Goal: Obtain resource: Download file/media

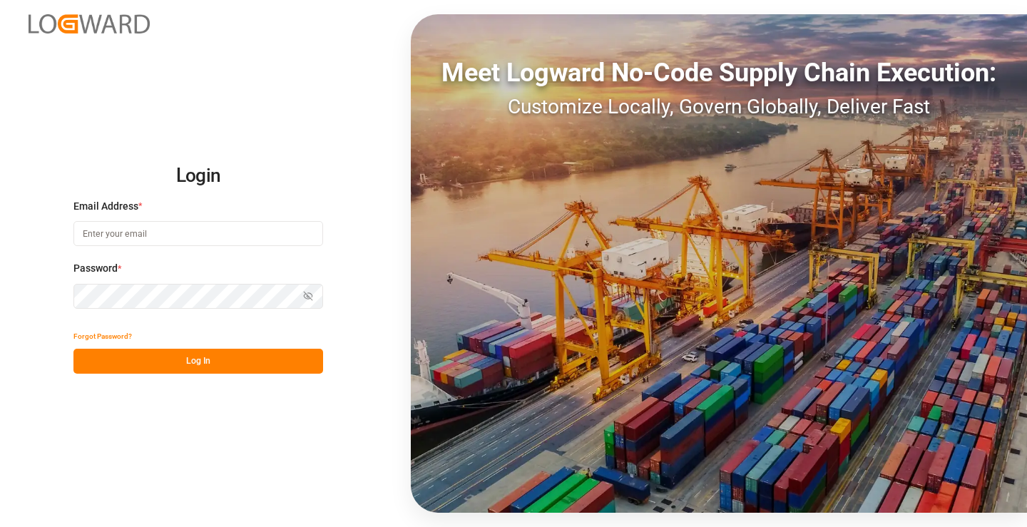
type input "[PERSON_NAME][EMAIL_ADDRESS][DOMAIN_NAME]"
click at [218, 362] on button "Log In" at bounding box center [198, 361] width 250 height 25
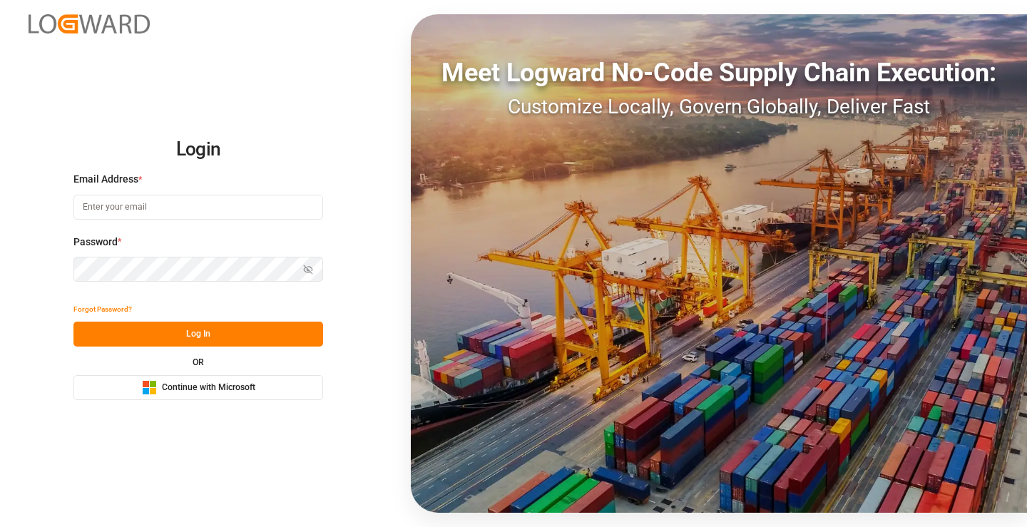
type input "[PERSON_NAME][EMAIL_ADDRESS][DOMAIN_NAME]"
click at [224, 333] on button "Log In" at bounding box center [198, 334] width 250 height 25
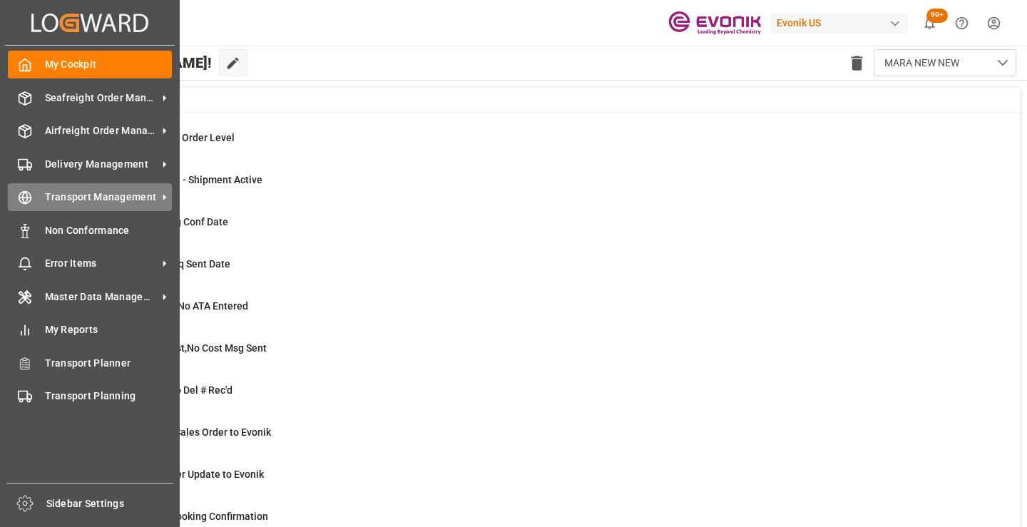
click at [51, 198] on span "Transport Management" at bounding box center [101, 197] width 113 height 15
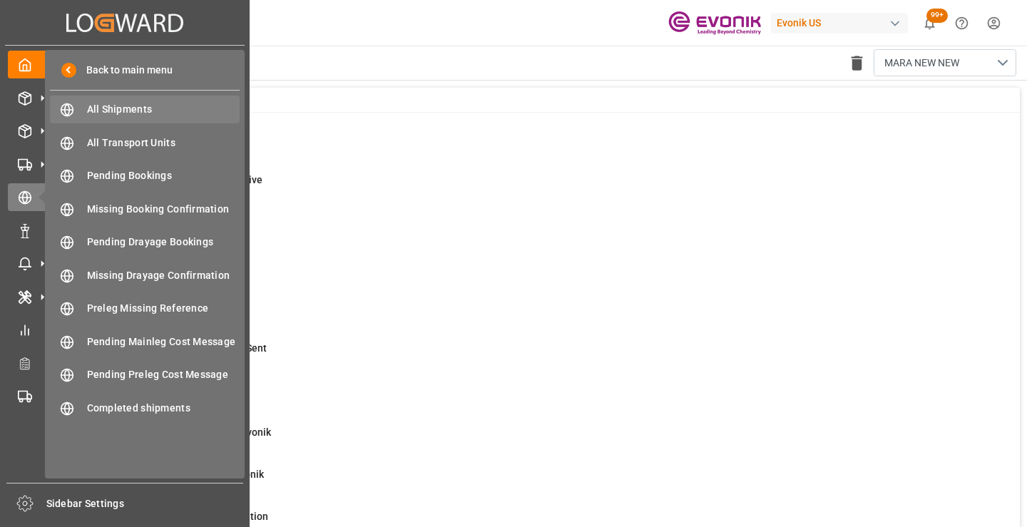
click at [161, 109] on span "All Shipments" at bounding box center [163, 109] width 153 height 15
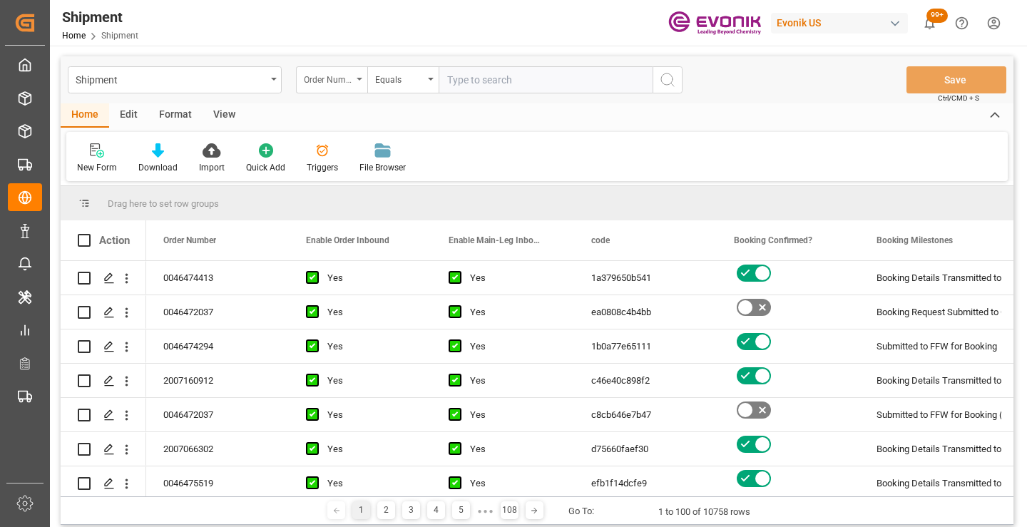
click at [338, 83] on div "Order Number" at bounding box center [328, 78] width 49 height 16
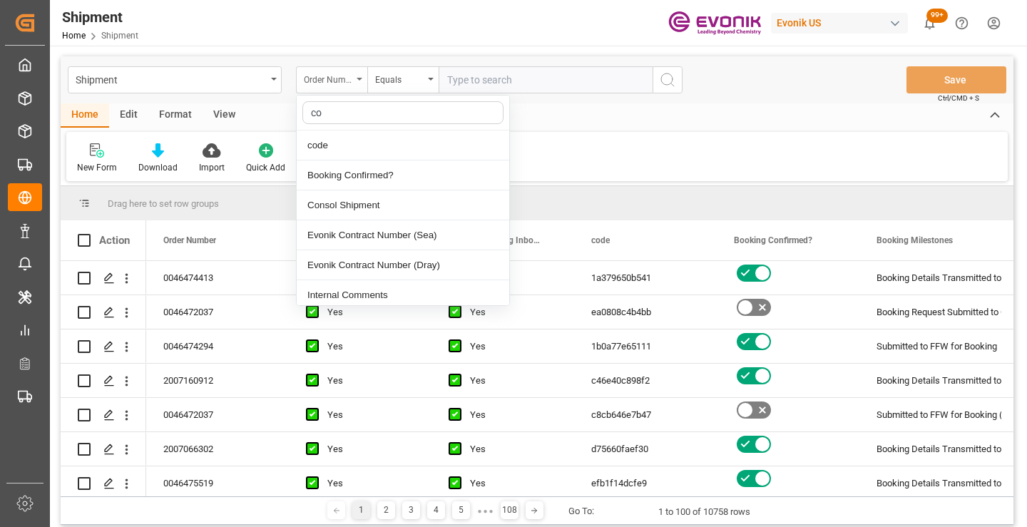
type input "cod"
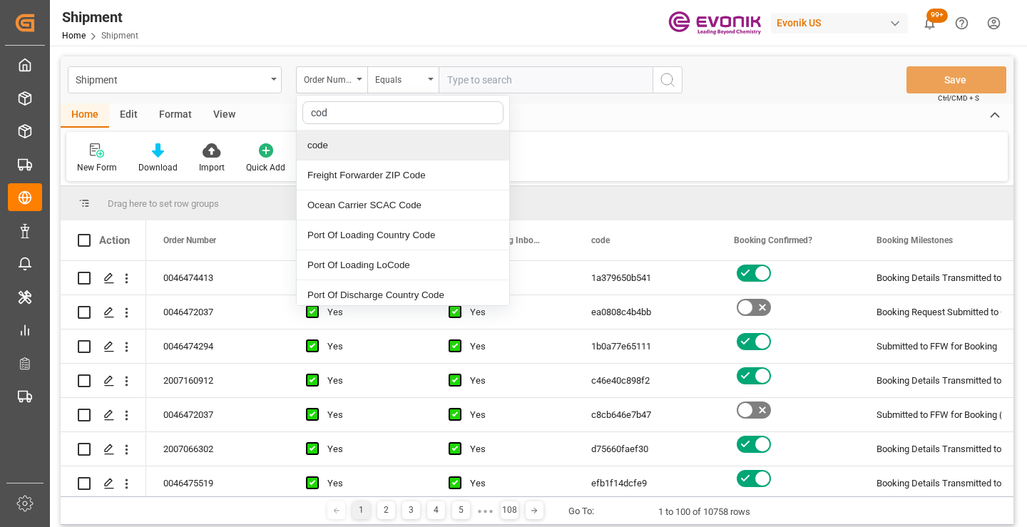
click at [351, 147] on div "code" at bounding box center [403, 146] width 213 height 30
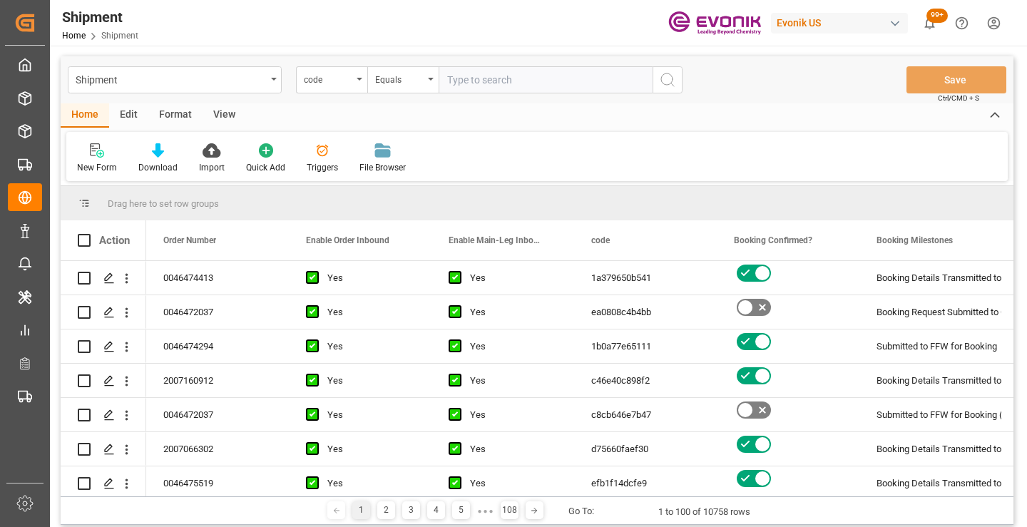
click at [495, 78] on input "text" at bounding box center [546, 79] width 214 height 27
paste input "234aafa66b49"
type input "234aafa66b49"
click at [672, 83] on icon "search button" at bounding box center [667, 79] width 17 height 17
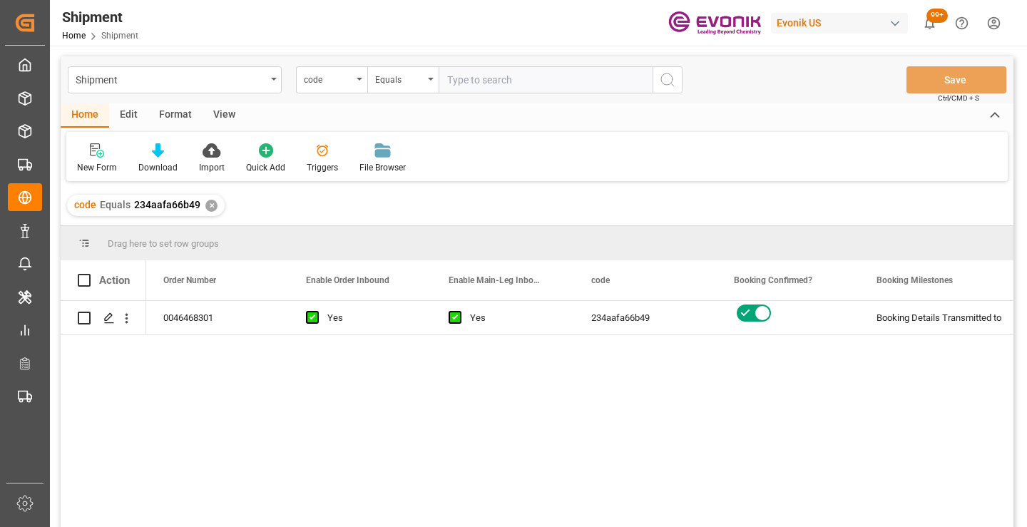
click at [682, 394] on div "0046468301 Yes Yes 234aafa66b49 Booking Details Transmitted to SAP Active No" at bounding box center [580, 418] width 868 height 235
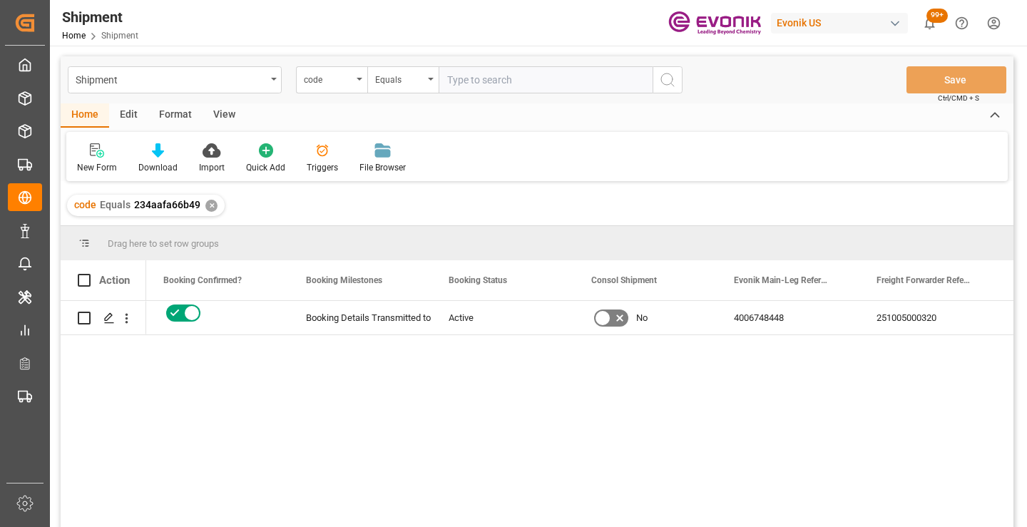
scroll to position [0, 571]
click at [900, 315] on div "251005000320" at bounding box center [931, 318] width 143 height 34
click at [208, 207] on div "✕" at bounding box center [211, 206] width 12 height 12
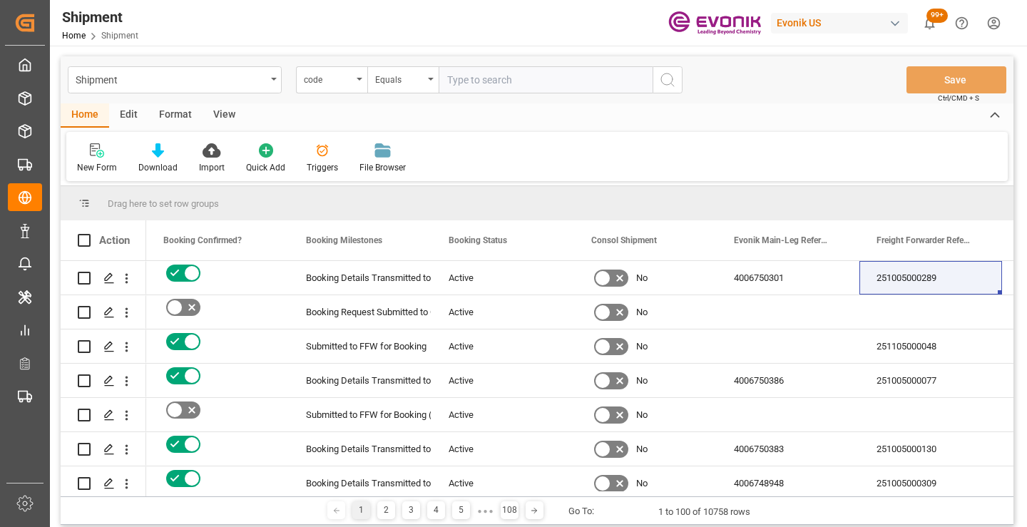
click at [505, 84] on input "text" at bounding box center [546, 79] width 214 height 27
paste input "611a5361d741"
type input "611a5361d741"
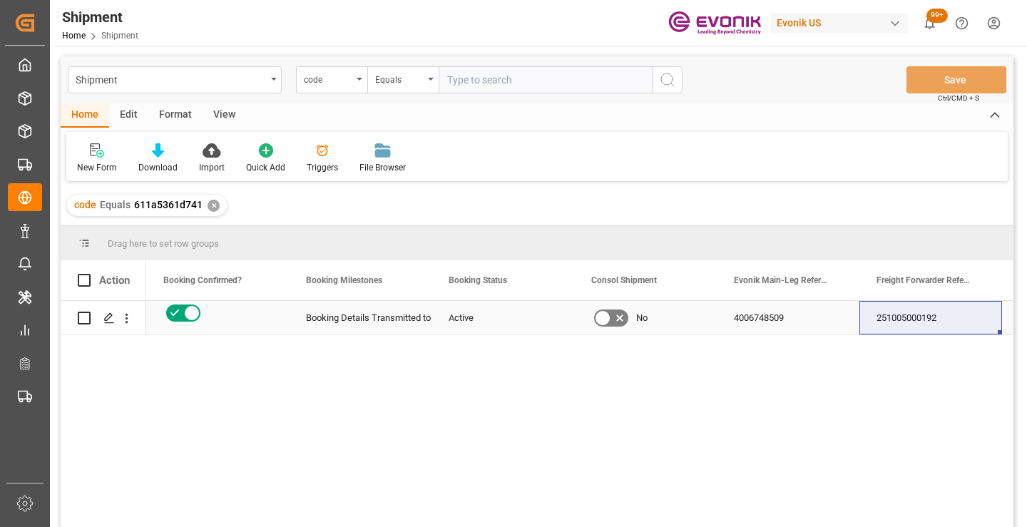
click at [923, 321] on div "251005000192" at bounding box center [931, 318] width 143 height 34
click at [213, 203] on div "✕" at bounding box center [214, 206] width 12 height 12
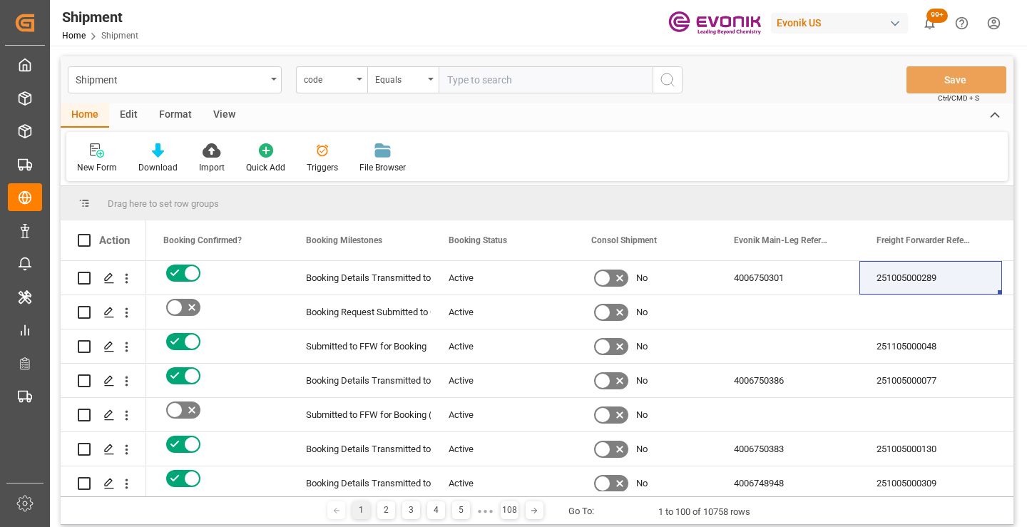
click at [504, 82] on input "text" at bounding box center [546, 79] width 214 height 27
paste input "b359df007063"
type input "b359df007063"
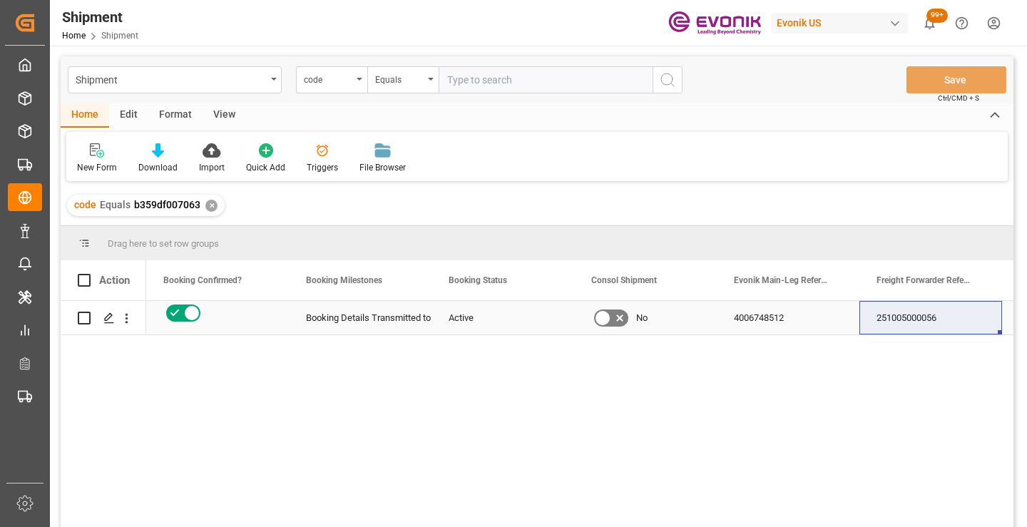
click at [930, 322] on div "251005000056" at bounding box center [931, 318] width 143 height 34
click at [208, 206] on div "✕" at bounding box center [211, 206] width 12 height 12
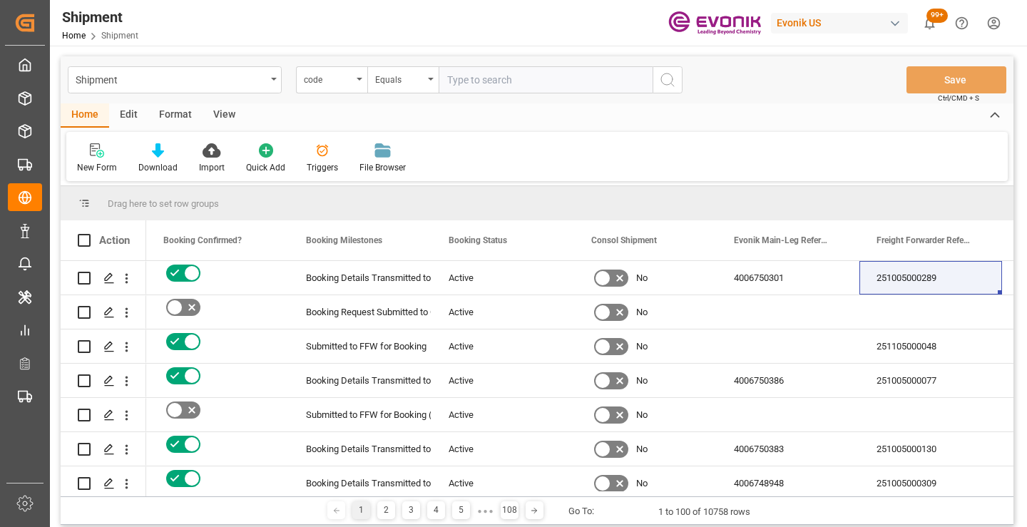
click at [552, 75] on input "text" at bounding box center [546, 79] width 214 height 27
click at [478, 79] on input "text" at bounding box center [546, 79] width 214 height 27
paste input "19fab8a915e9"
type input "19fab8a915e9"
click at [670, 83] on icon "search button" at bounding box center [667, 79] width 17 height 17
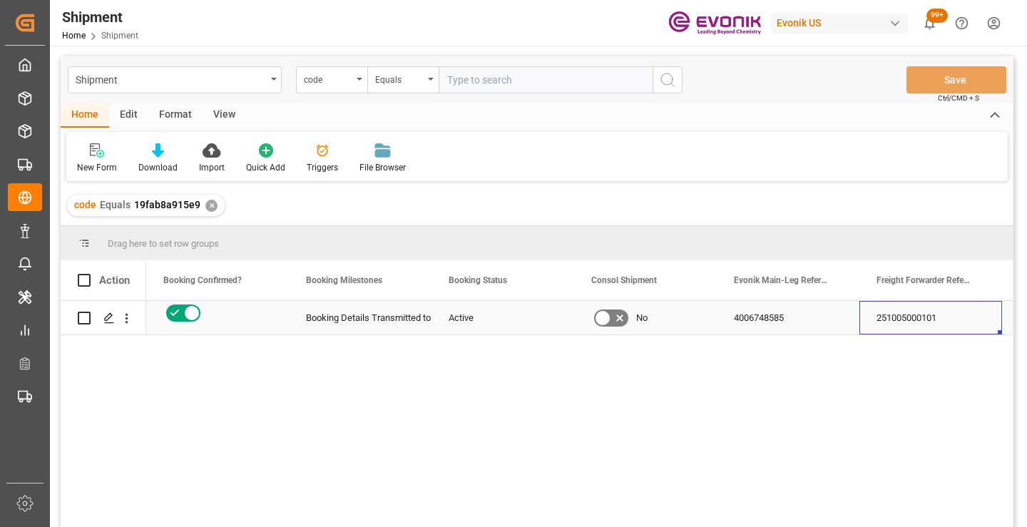
click at [945, 319] on div "251005000101" at bounding box center [931, 318] width 143 height 34
click at [212, 207] on div "✕" at bounding box center [211, 206] width 12 height 12
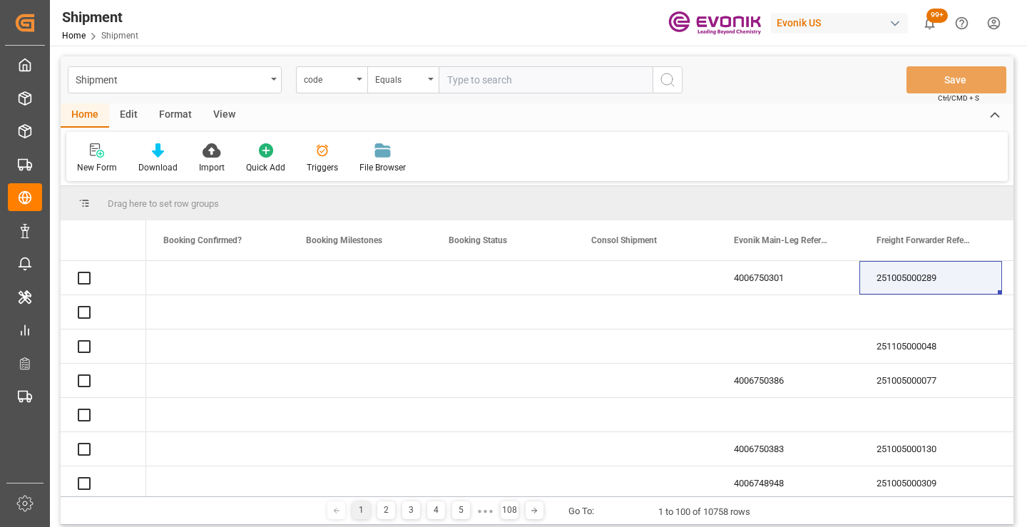
click at [527, 80] on input "text" at bounding box center [546, 79] width 214 height 27
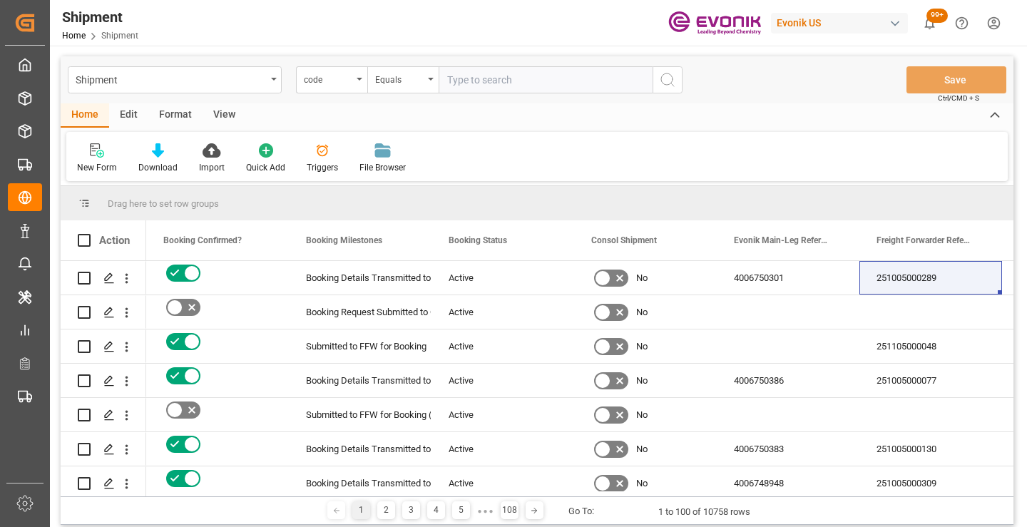
paste input "722ea4f59de2"
type input "722ea4f59de2"
click at [676, 83] on icon "search button" at bounding box center [667, 79] width 17 height 17
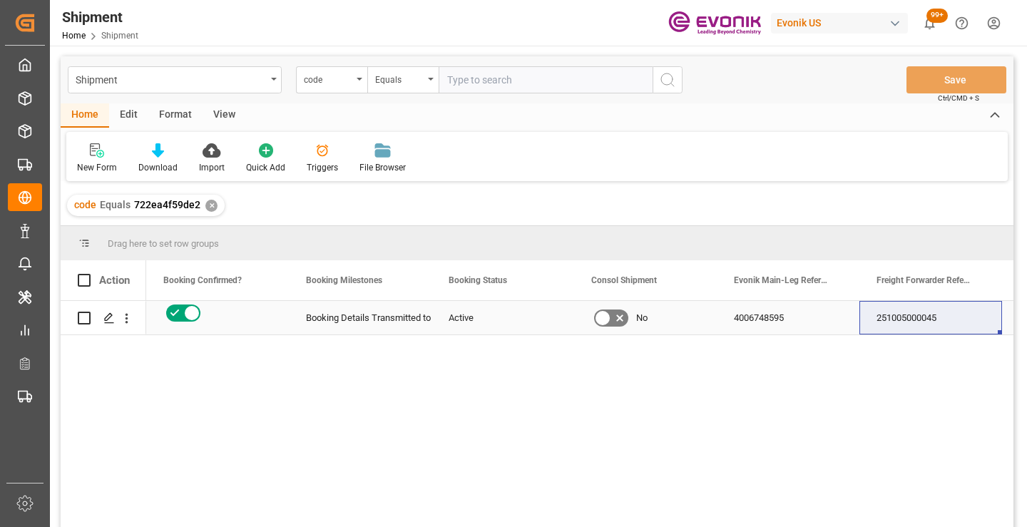
click at [904, 320] on div "251005000045" at bounding box center [931, 318] width 143 height 34
click at [207, 210] on div "✕" at bounding box center [211, 206] width 12 height 12
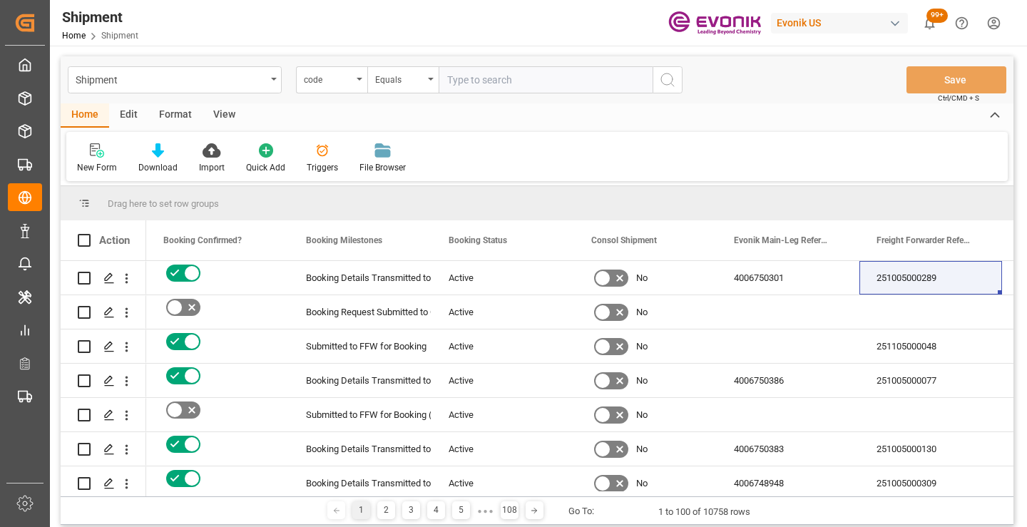
click at [497, 83] on input "text" at bounding box center [546, 79] width 214 height 27
paste input "575da68c669a"
type input "575da68c669a"
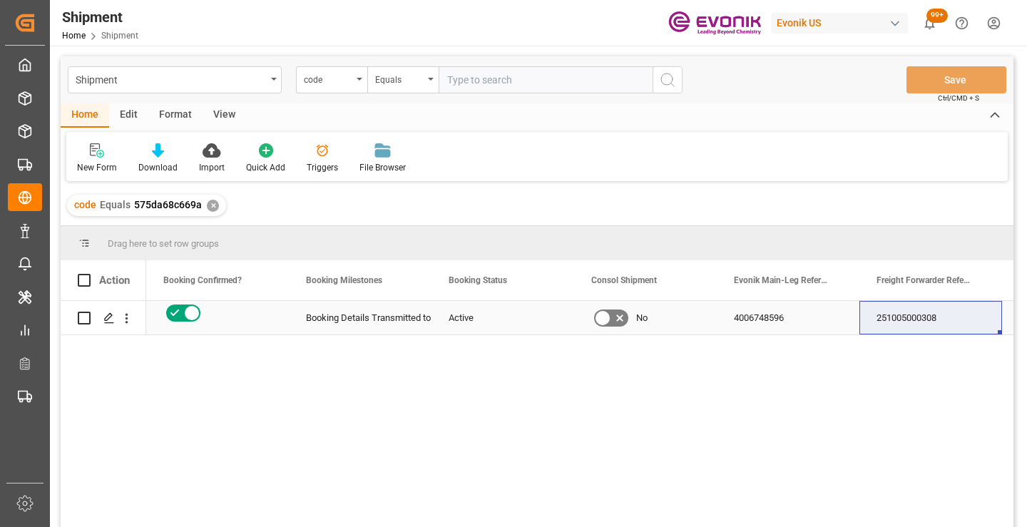
click at [924, 321] on div "251005000308" at bounding box center [931, 318] width 143 height 34
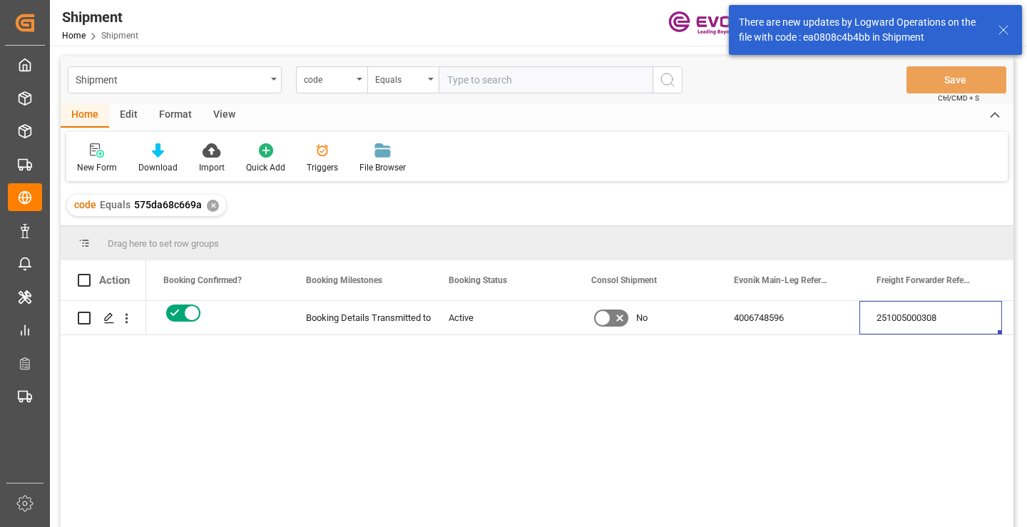
click at [213, 205] on div "✕" at bounding box center [213, 206] width 12 height 12
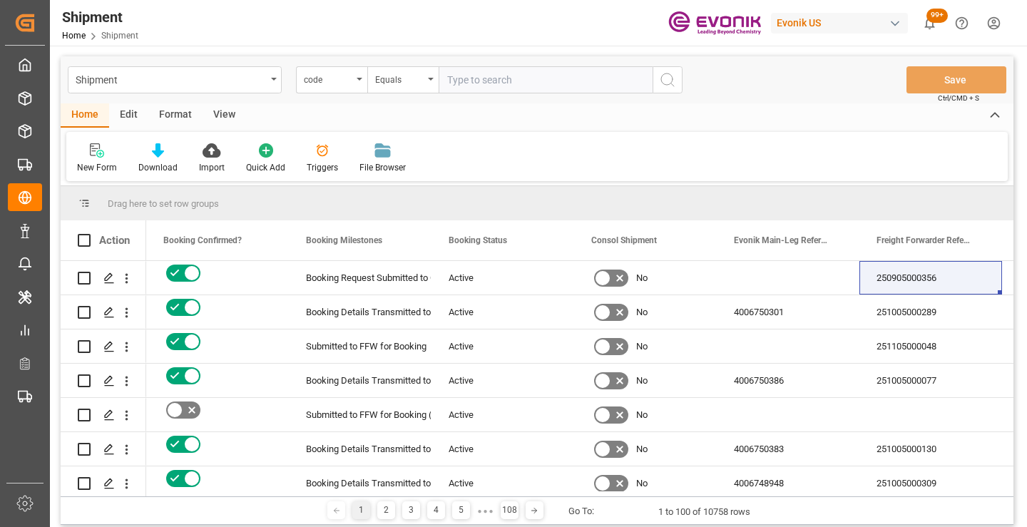
click at [501, 83] on input "text" at bounding box center [546, 79] width 214 height 27
paste input "3ab68384cc1e"
type input "3ab68384cc1e"
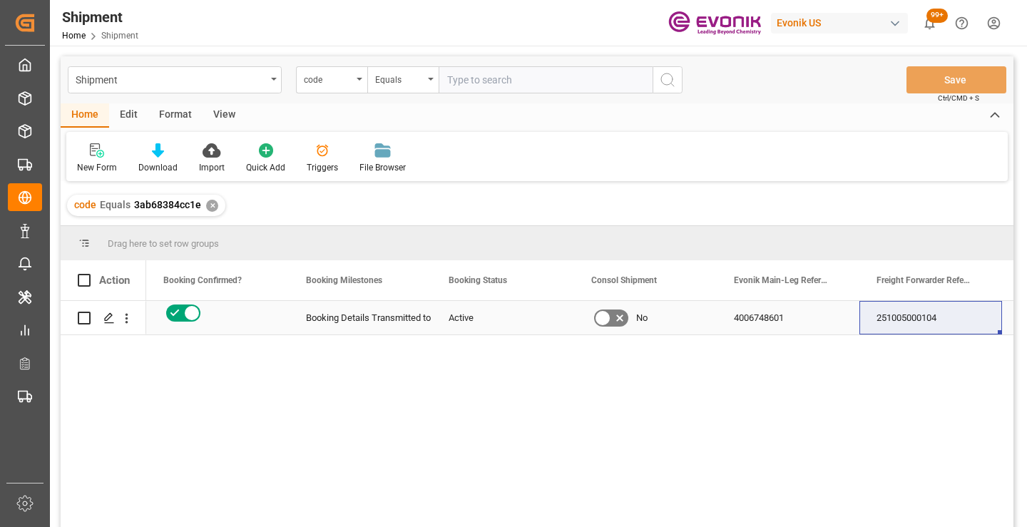
click at [924, 323] on div "251005000104" at bounding box center [931, 318] width 143 height 34
click at [212, 205] on div "✕" at bounding box center [212, 206] width 12 height 12
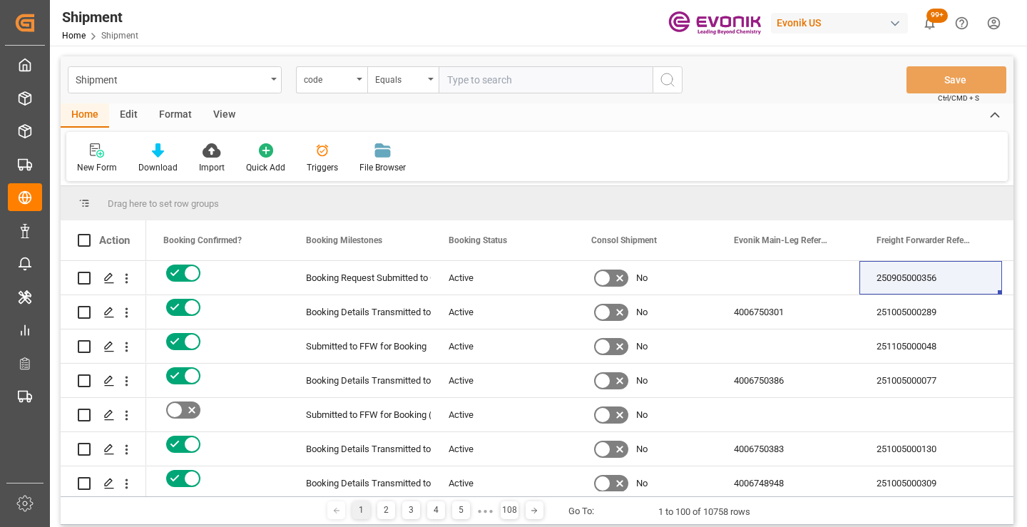
click at [528, 78] on input "text" at bounding box center [546, 79] width 214 height 27
paste input "42a12c07d2f3"
type input "42a12c07d2f3"
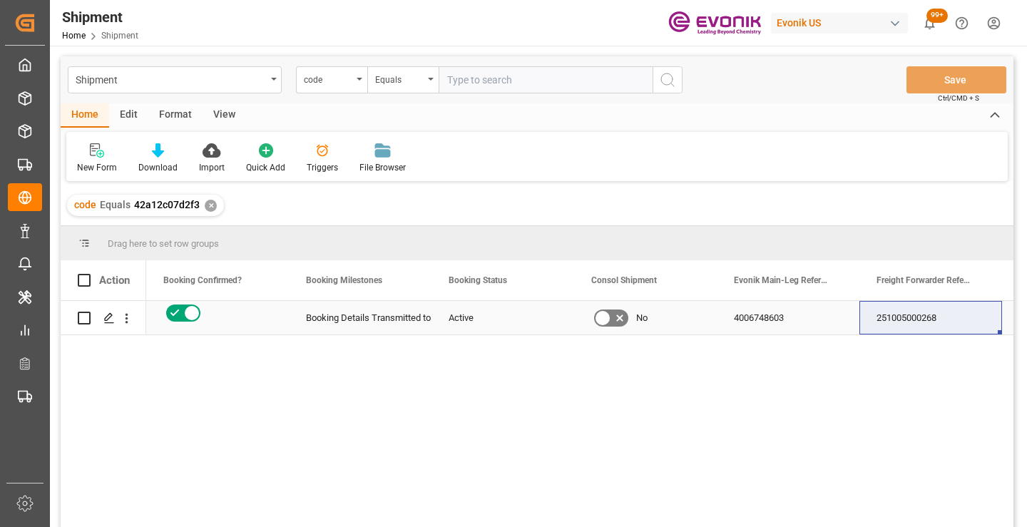
click at [935, 317] on div "251005000268" at bounding box center [931, 318] width 143 height 34
click at [210, 209] on div "✕" at bounding box center [211, 206] width 12 height 12
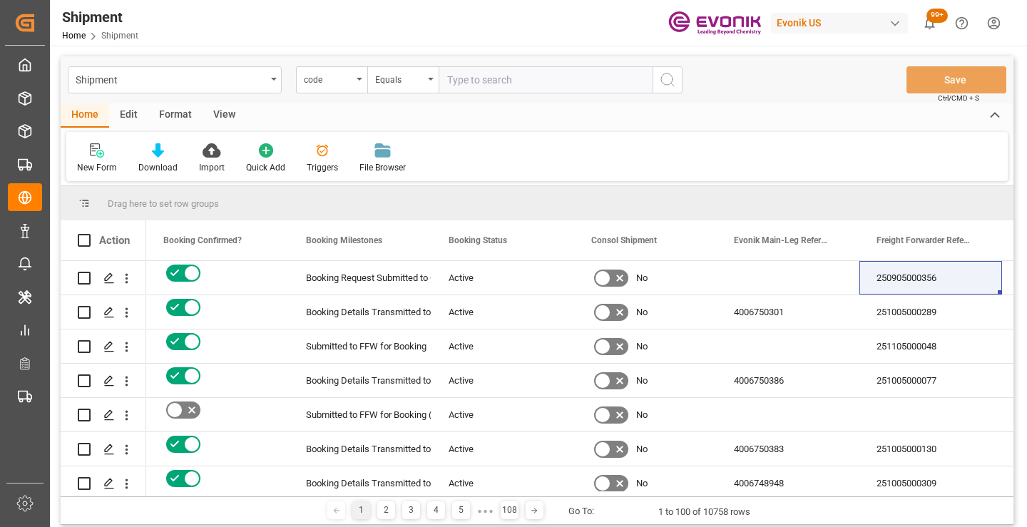
click at [547, 83] on input "text" at bounding box center [546, 79] width 214 height 27
paste input "affbe6f7df59"
type input "affbe6f7df59"
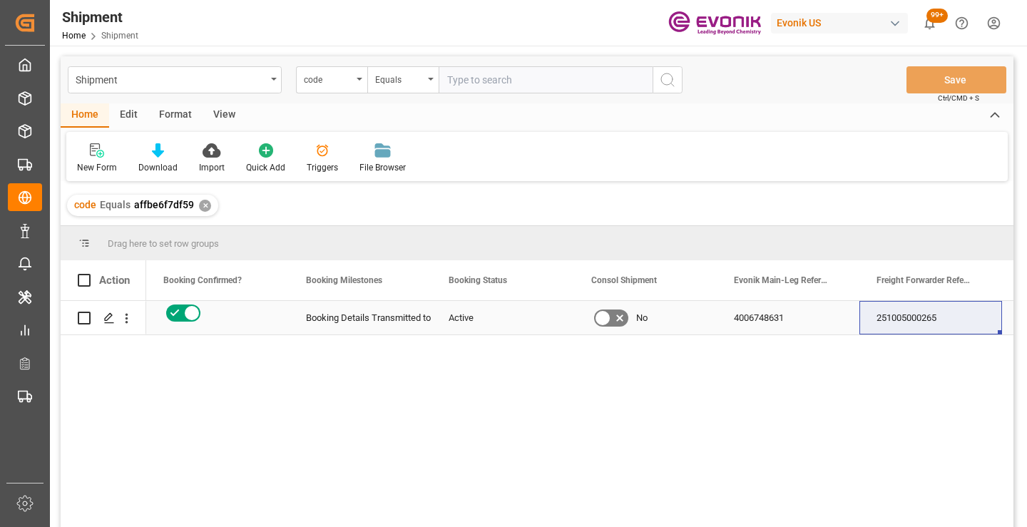
click at [923, 317] on div "251005000265" at bounding box center [931, 318] width 143 height 34
click at [900, 321] on div "251005000265" at bounding box center [931, 318] width 143 height 34
click at [203, 205] on div "✕" at bounding box center [205, 206] width 12 height 12
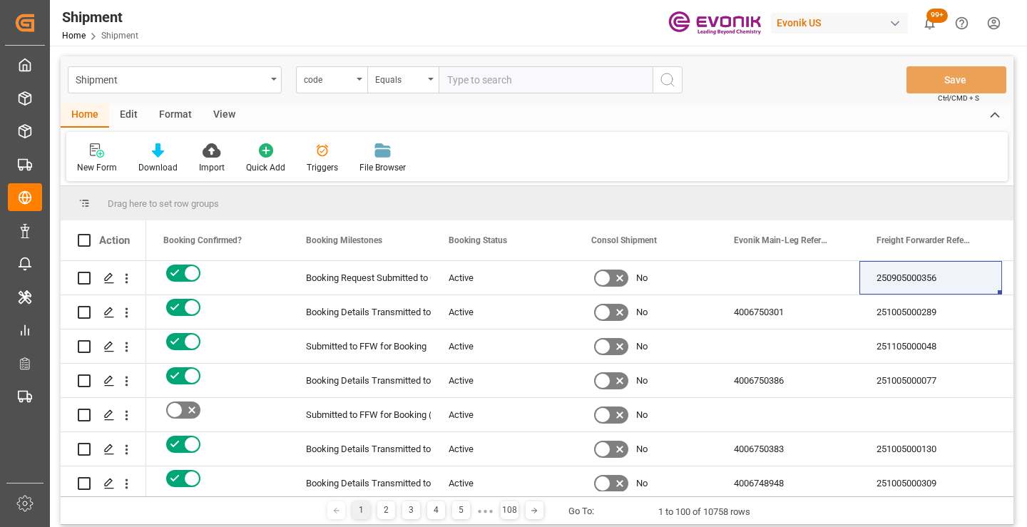
click at [519, 81] on input "text" at bounding box center [546, 79] width 214 height 27
paste input "0478c78aff16"
type input "0478c78aff16"
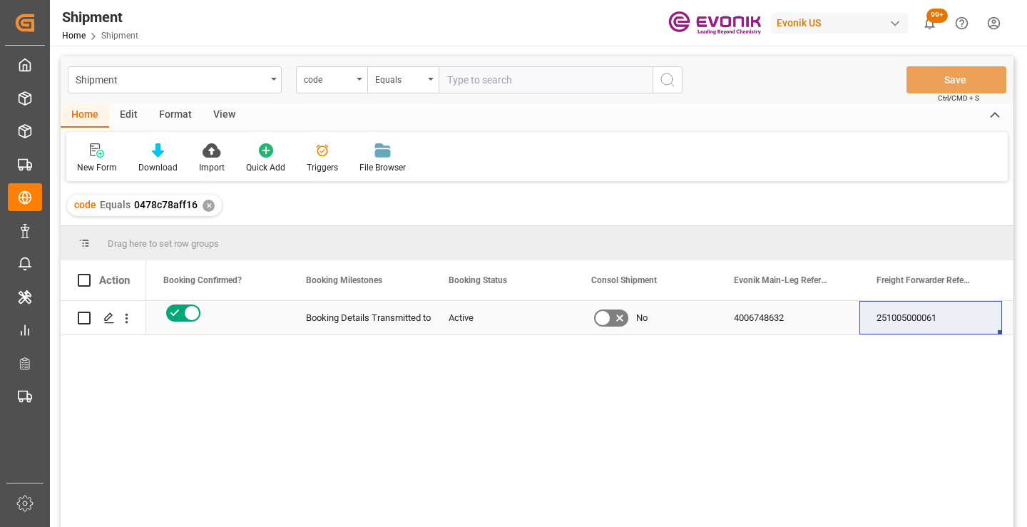
click at [928, 322] on div "251005000061" at bounding box center [931, 318] width 143 height 34
click at [206, 205] on div "✕" at bounding box center [209, 206] width 12 height 12
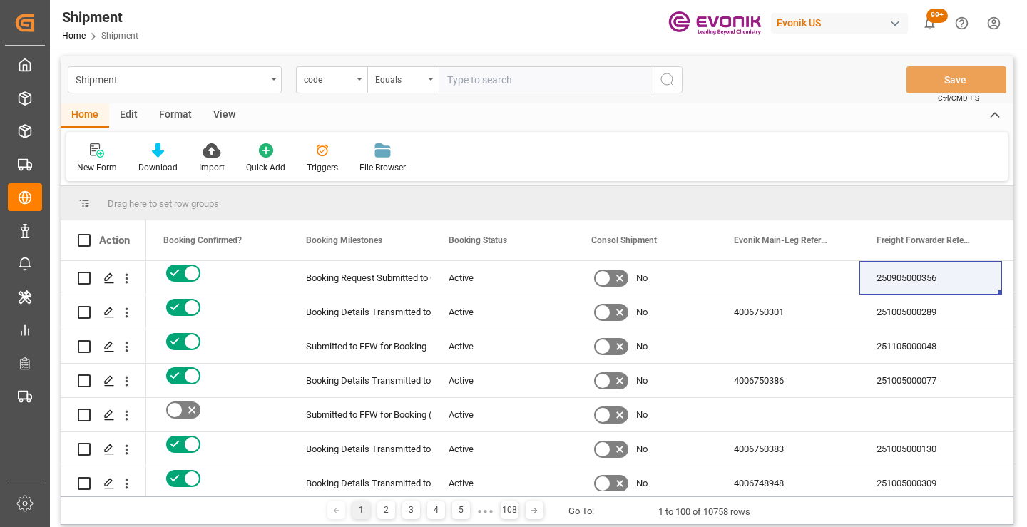
click at [567, 80] on input "text" at bounding box center [546, 79] width 214 height 27
paste input "20e0d403b489"
type input "20e0d403b489"
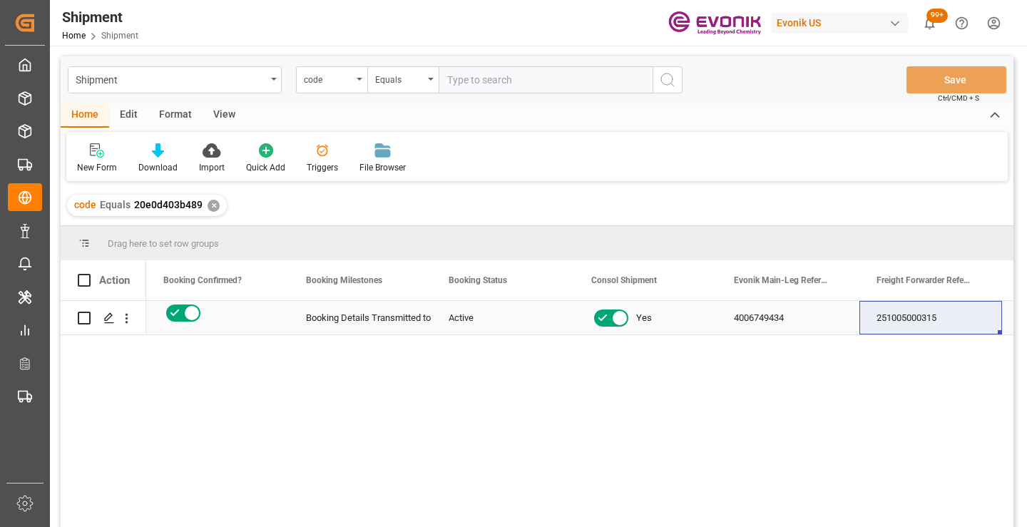
click at [922, 307] on div "251005000315" at bounding box center [931, 318] width 143 height 34
click at [210, 205] on div "✕" at bounding box center [214, 206] width 12 height 12
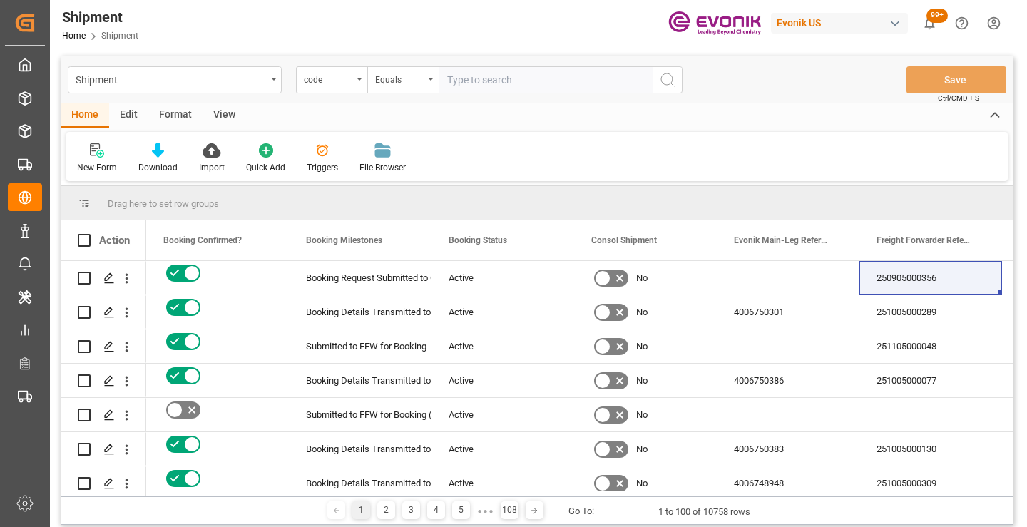
click at [553, 78] on input "text" at bounding box center [546, 79] width 214 height 27
paste input "2ec1f6be9ed7"
type input "2ec1f6be9ed7"
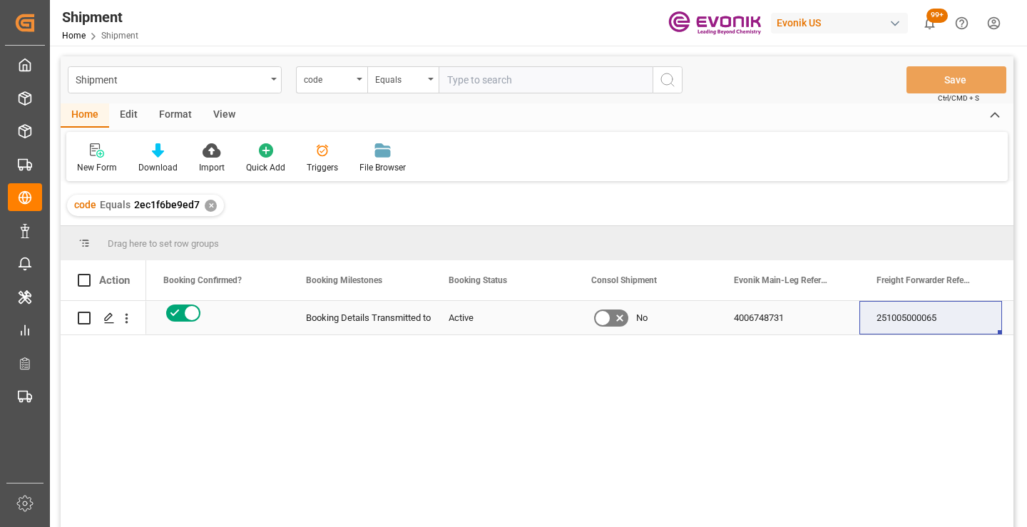
click at [910, 322] on div "251005000065" at bounding box center [931, 318] width 143 height 34
click at [209, 210] on div "✕" at bounding box center [211, 206] width 12 height 12
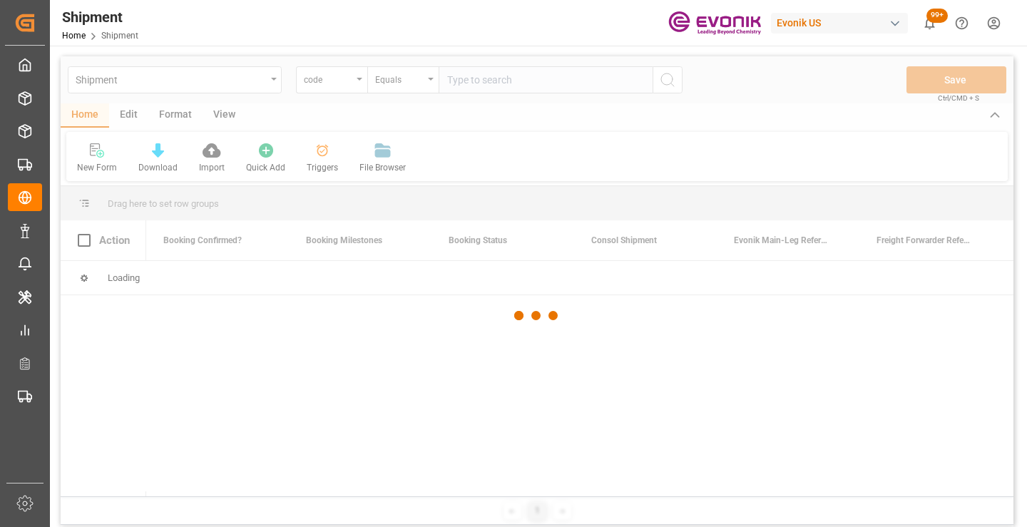
click at [504, 84] on div at bounding box center [537, 315] width 953 height 519
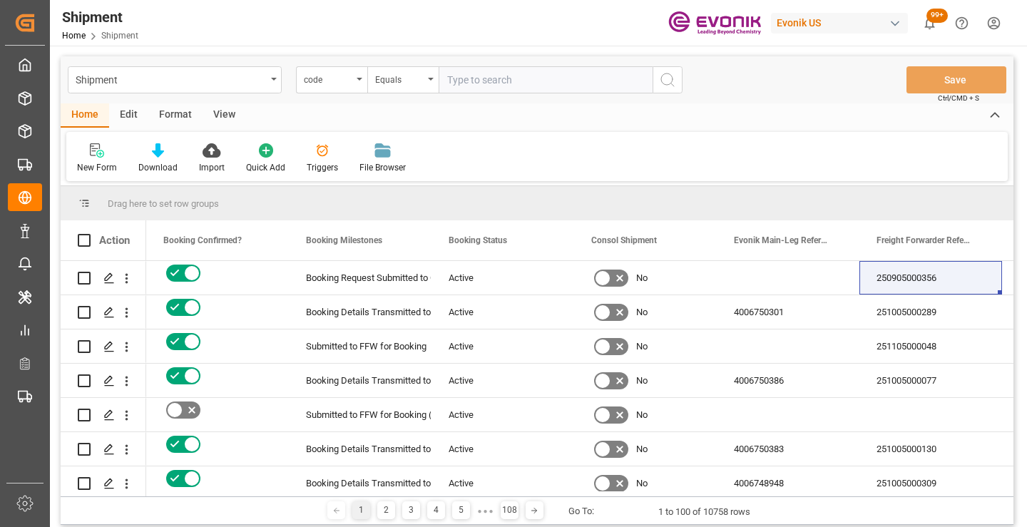
click at [504, 84] on input "text" at bounding box center [546, 79] width 214 height 27
paste input "4f01e80560ba"
type input "4f01e80560ba"
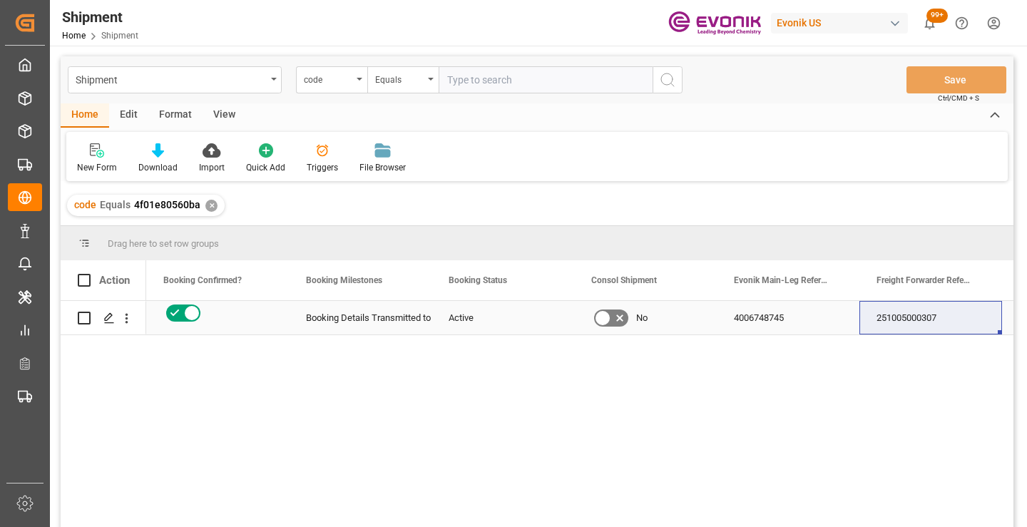
click at [914, 321] on div "251005000307" at bounding box center [931, 318] width 143 height 34
click at [210, 209] on div "✕" at bounding box center [211, 206] width 12 height 12
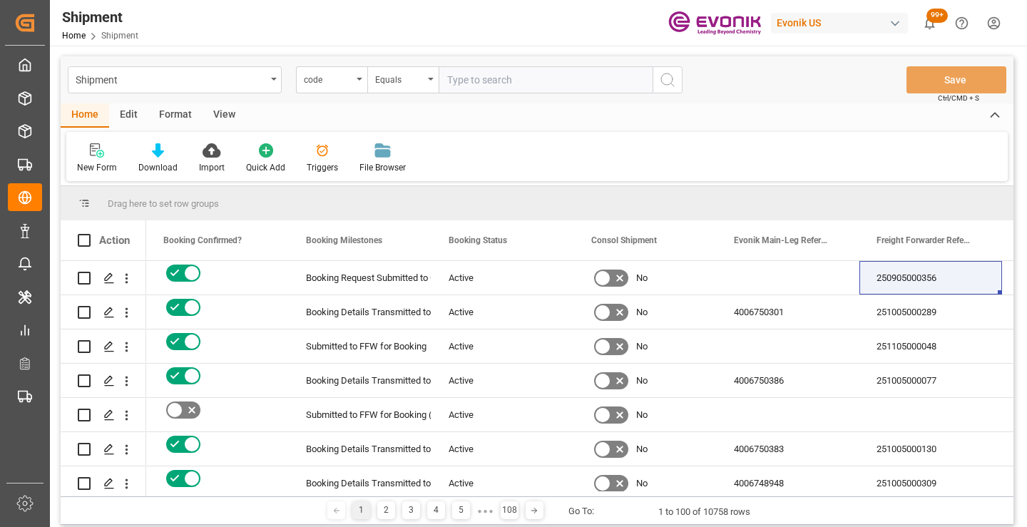
click at [547, 79] on input "text" at bounding box center [546, 79] width 214 height 27
paste input "bec1d45d6136"
type input "bec1d45d6136"
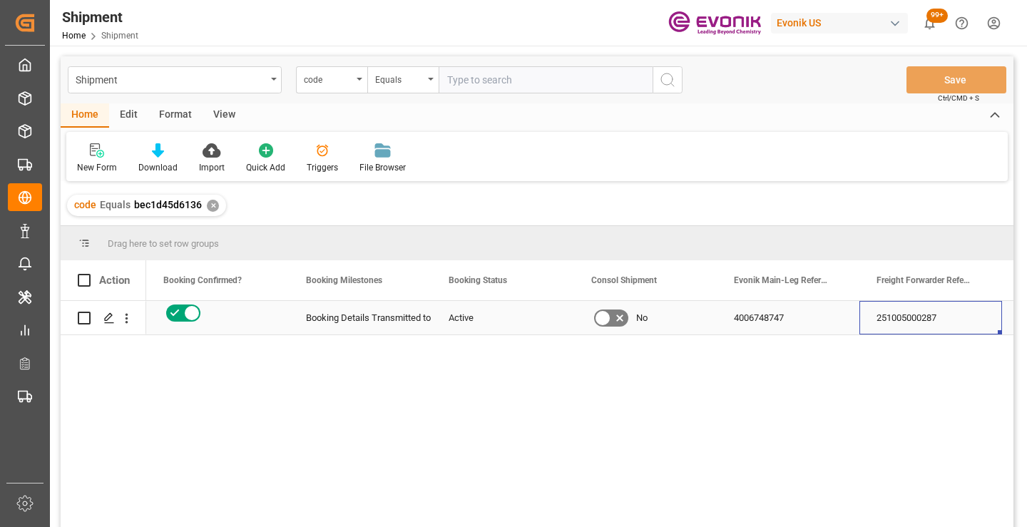
click at [928, 322] on div "251005000287" at bounding box center [931, 318] width 143 height 34
click at [210, 203] on div "✕" at bounding box center [213, 206] width 12 height 12
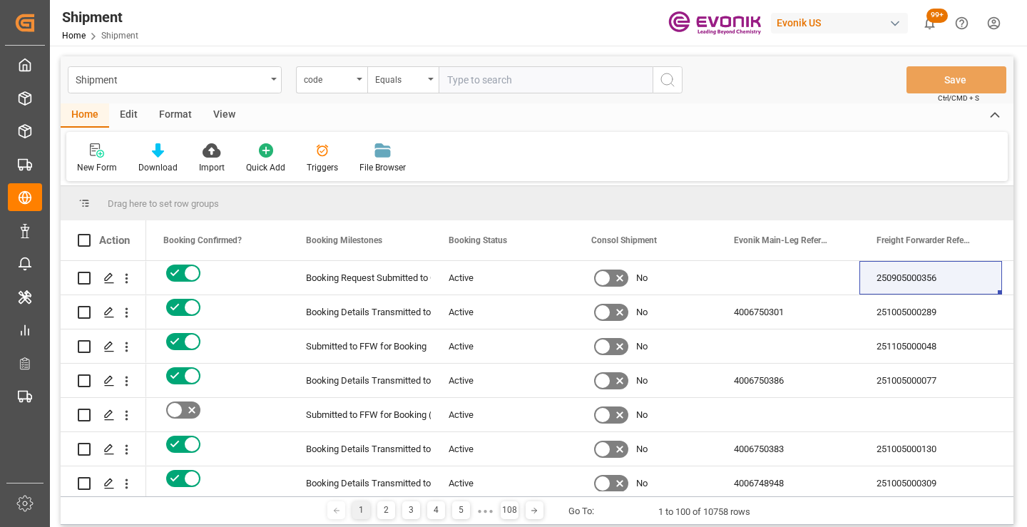
click at [533, 83] on input "text" at bounding box center [546, 79] width 214 height 27
paste input "ac9962b11fd1"
type input "ac9962b11fd1"
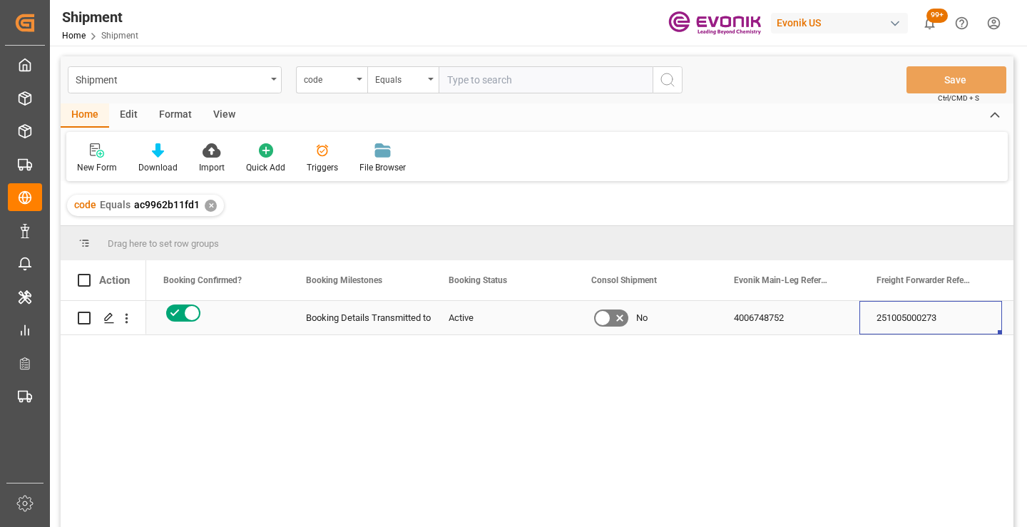
click at [917, 322] on div "251005000273" at bounding box center [931, 318] width 143 height 34
click at [213, 206] on div "✕" at bounding box center [211, 206] width 12 height 12
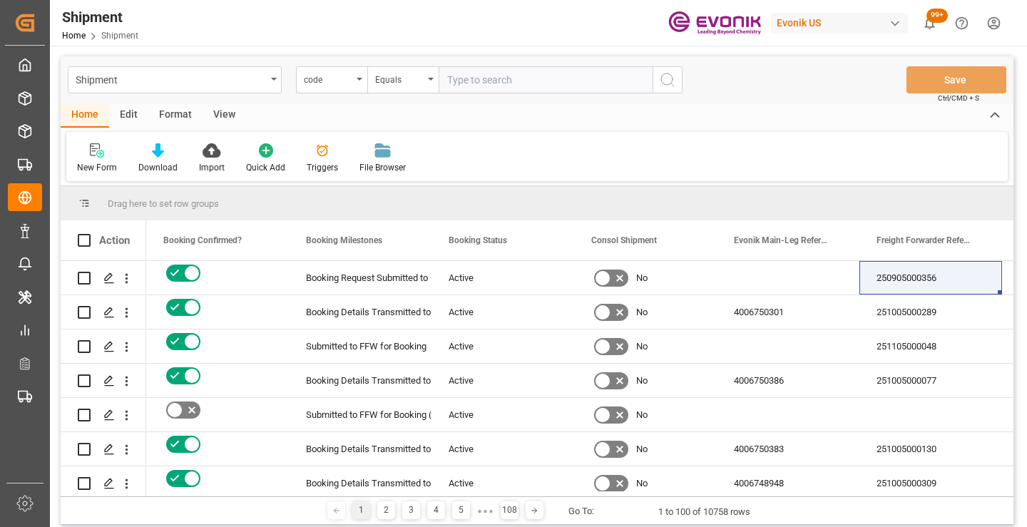
click at [514, 78] on input "text" at bounding box center [546, 79] width 214 height 27
paste input "efb1f14dcfe9"
type input "efb1f14dcfe9"
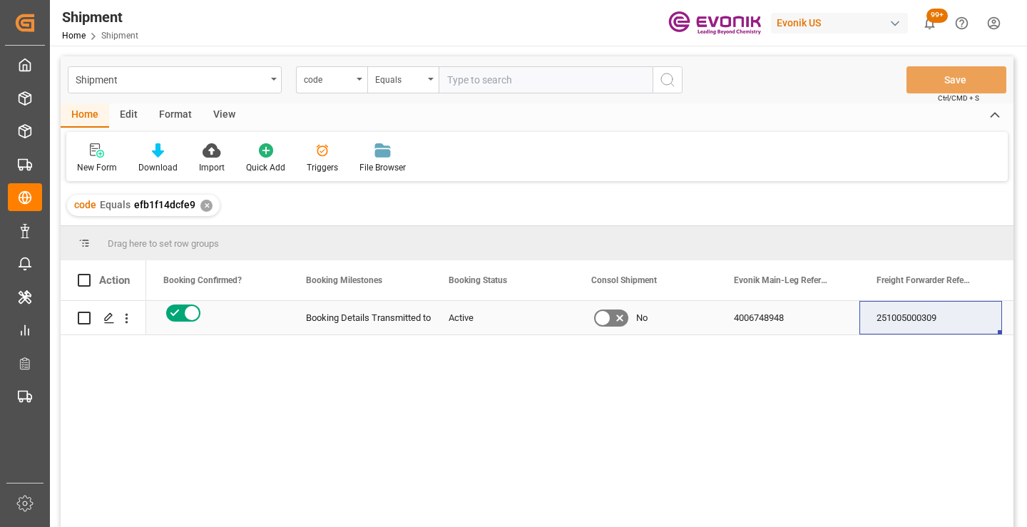
click at [898, 316] on div "251005000309" at bounding box center [931, 318] width 143 height 34
click at [203, 206] on div "✕" at bounding box center [206, 206] width 12 height 12
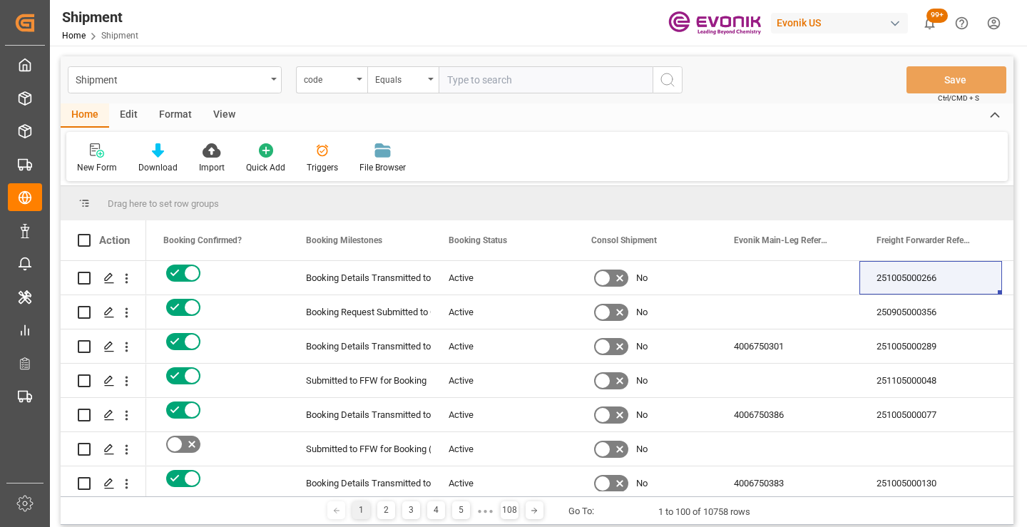
click at [511, 86] on input "text" at bounding box center [546, 79] width 214 height 27
paste input "4c7948738cf0"
type input "4c7948738cf0"
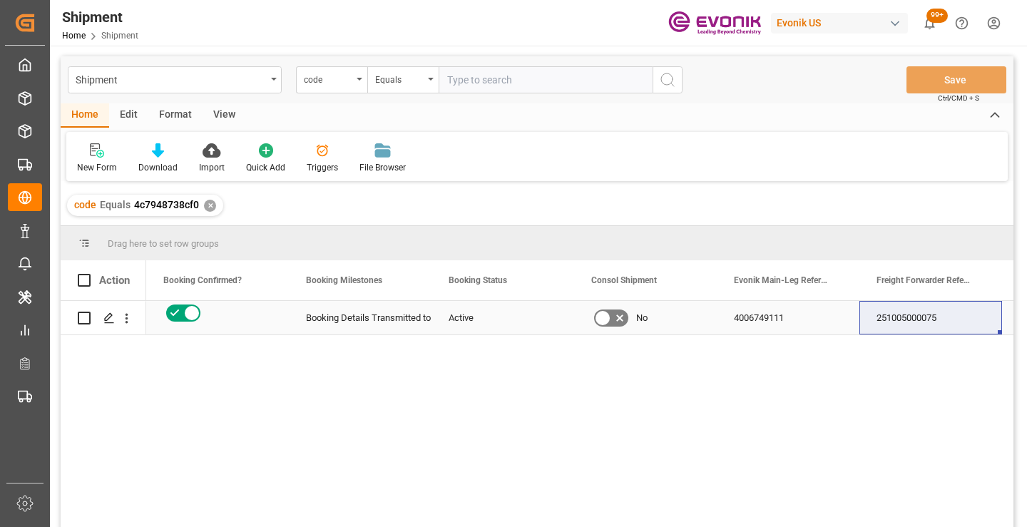
click at [905, 322] on div "251005000075" at bounding box center [931, 318] width 143 height 34
click at [209, 206] on div "✕" at bounding box center [210, 206] width 12 height 12
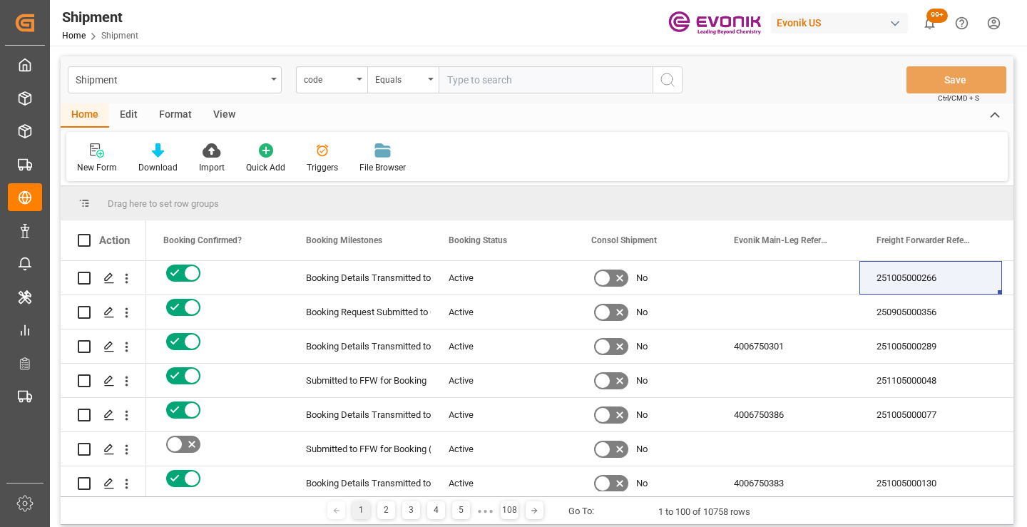
click at [558, 77] on input "text" at bounding box center [546, 79] width 214 height 27
paste input "b00964de6d4c"
type input "b00964de6d4c"
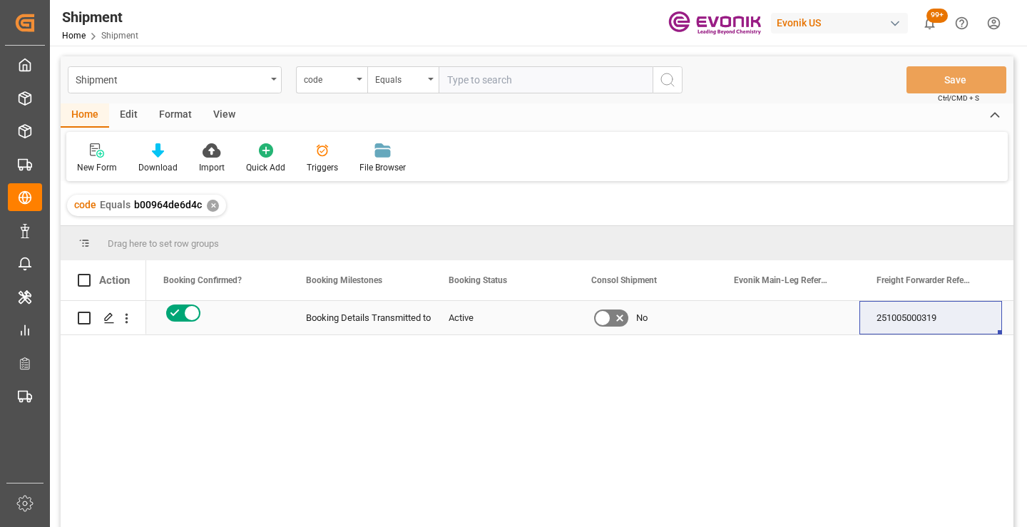
click at [895, 313] on div "251005000319" at bounding box center [931, 318] width 143 height 34
click at [211, 209] on div "✕" at bounding box center [213, 206] width 12 height 12
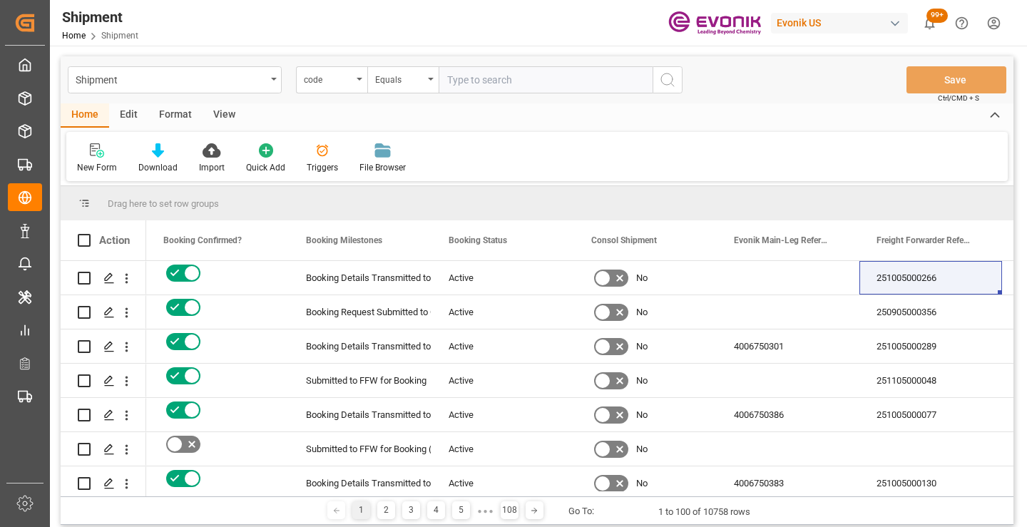
click at [497, 91] on input "text" at bounding box center [546, 79] width 214 height 27
paste input "28da797b97cc"
type input "28da797b97cc"
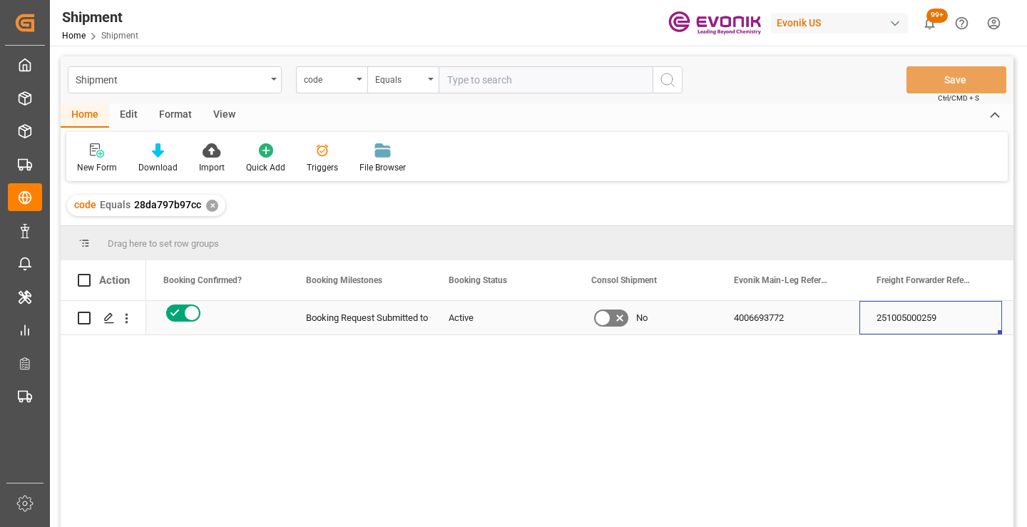
click at [900, 320] on div "251005000259" at bounding box center [931, 318] width 143 height 34
click at [210, 207] on div "✕" at bounding box center [212, 206] width 12 height 12
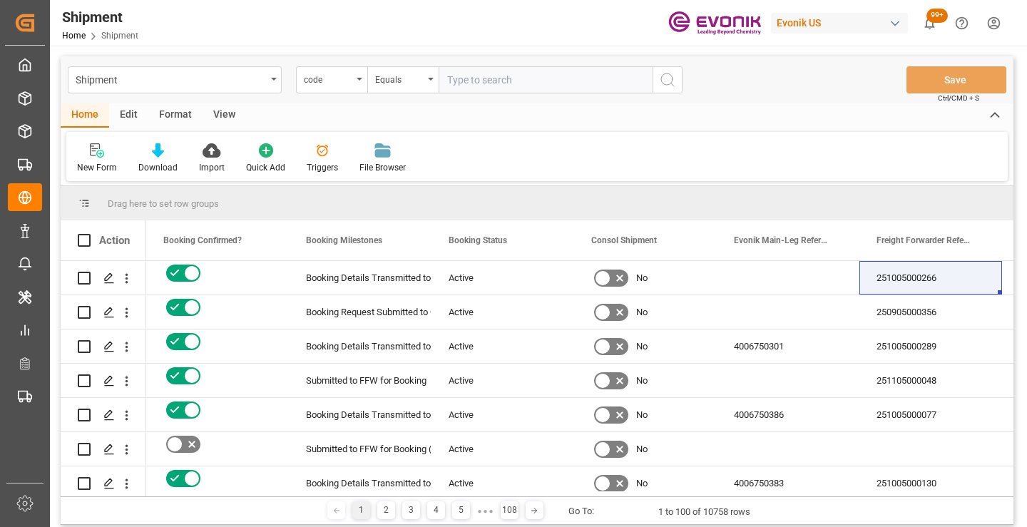
click at [549, 77] on input "text" at bounding box center [546, 79] width 214 height 27
paste input "16428bd86f90"
type input "16428bd86f90"
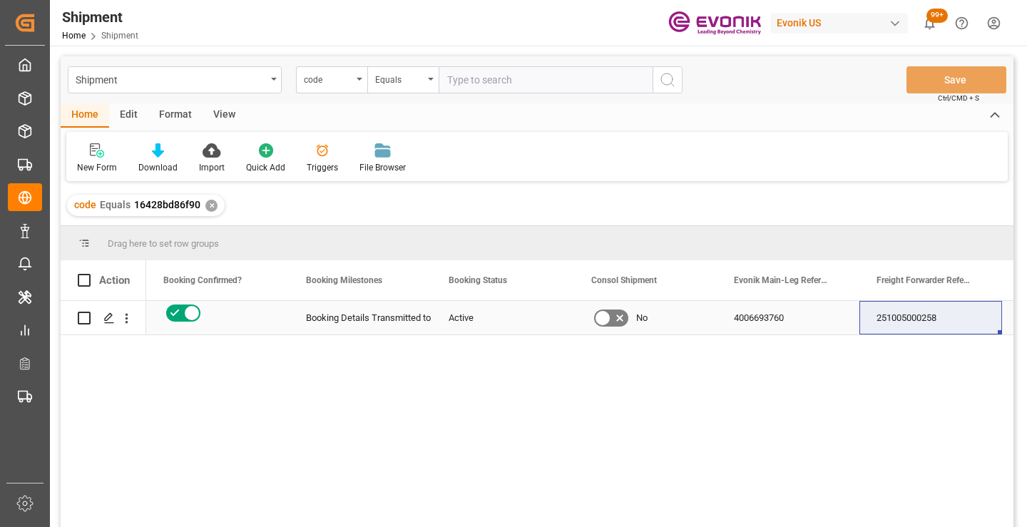
click at [922, 320] on div "251005000258" at bounding box center [931, 318] width 143 height 34
click at [210, 210] on div "✕" at bounding box center [211, 206] width 12 height 12
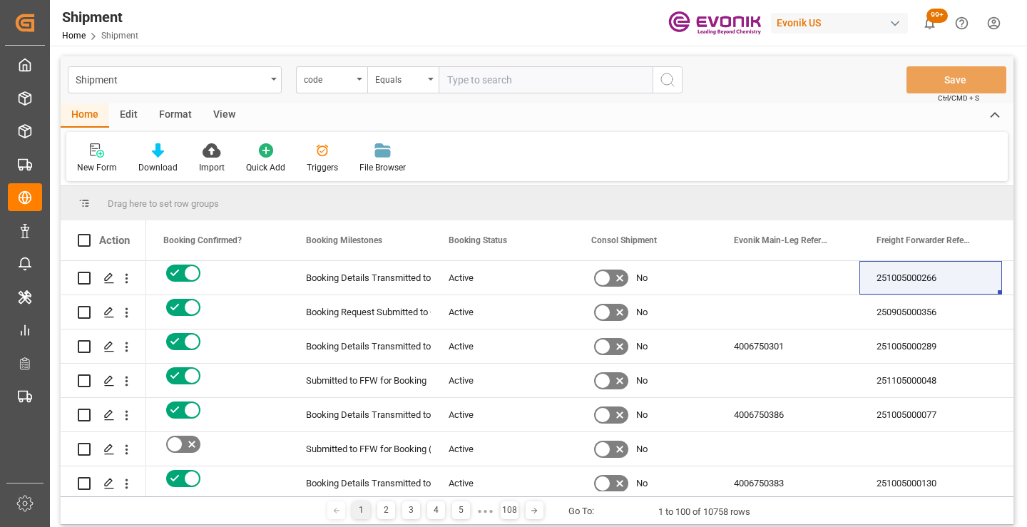
click at [494, 80] on input "text" at bounding box center [546, 79] width 214 height 27
paste input "4a0b8dd951f3"
type input "4a0b8dd951f3"
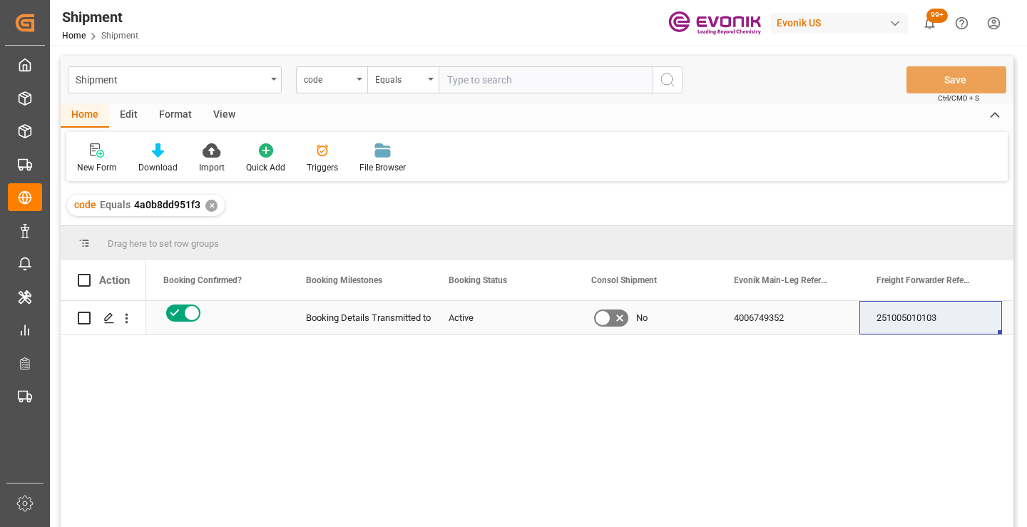
click at [931, 324] on div "251005010103" at bounding box center [931, 318] width 143 height 34
click at [208, 208] on div "✕" at bounding box center [211, 206] width 12 height 12
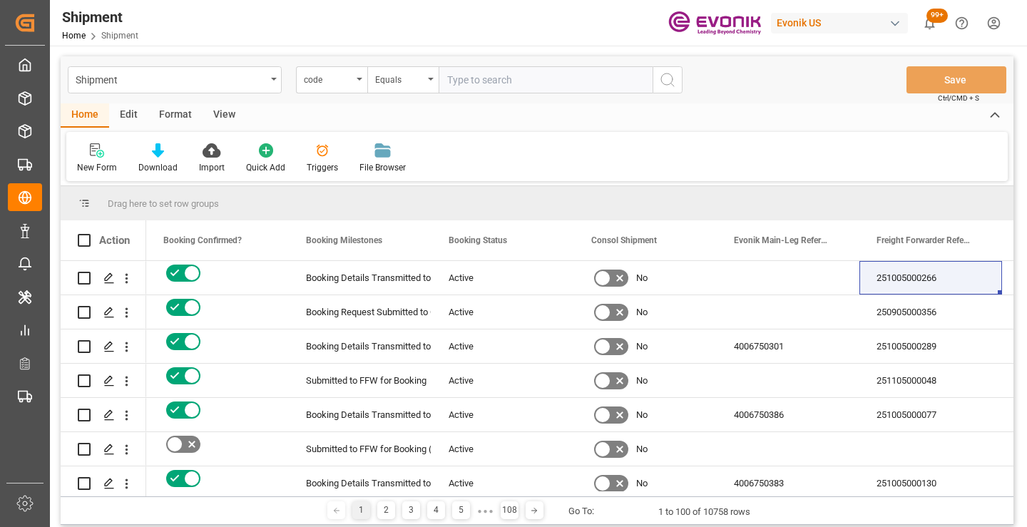
click at [564, 76] on input "text" at bounding box center [546, 79] width 214 height 27
paste input "c13636fb091e"
type input "c13636fb091e"
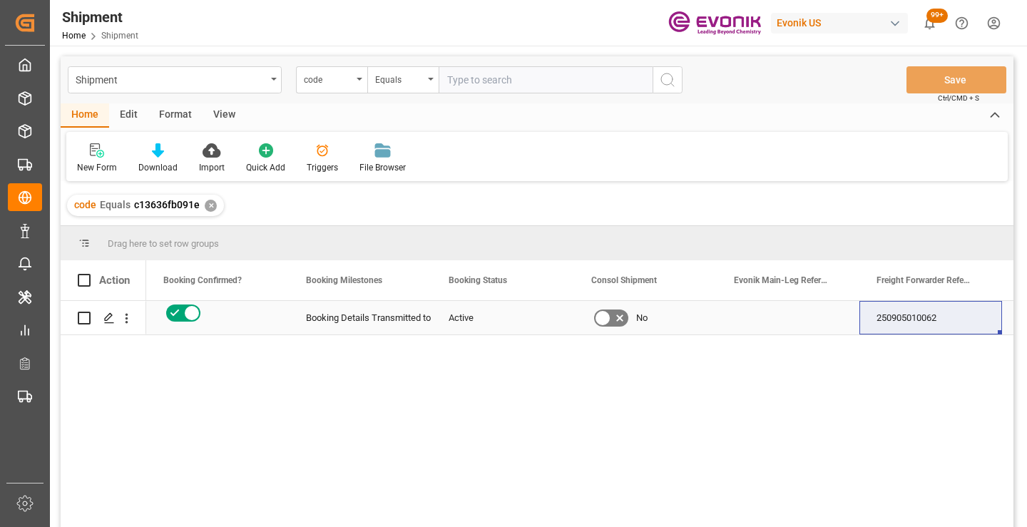
click at [913, 324] on div "250905010062" at bounding box center [931, 318] width 143 height 34
click at [206, 208] on div "✕" at bounding box center [211, 206] width 12 height 12
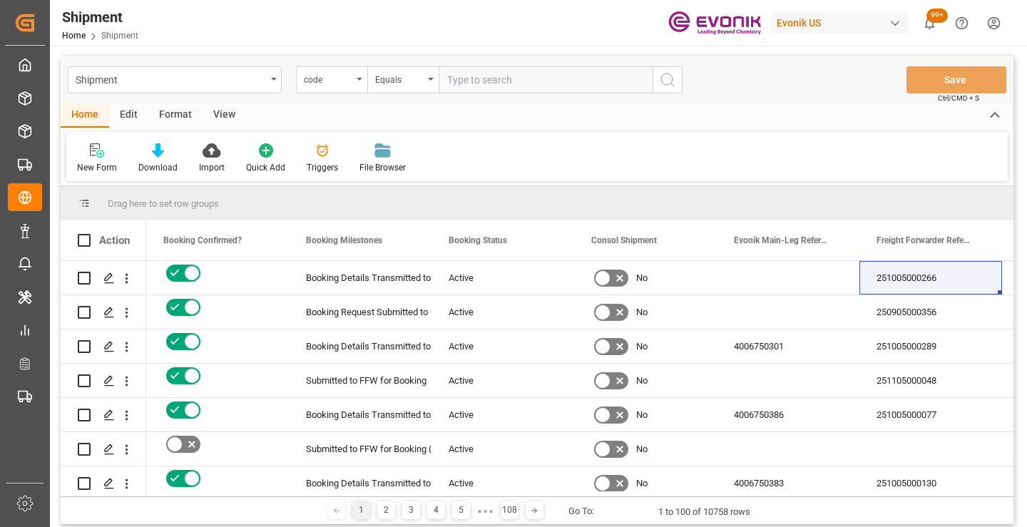
click at [529, 83] on input "text" at bounding box center [546, 79] width 214 height 27
paste input "23f61c921c32"
type input "23f61c921c32"
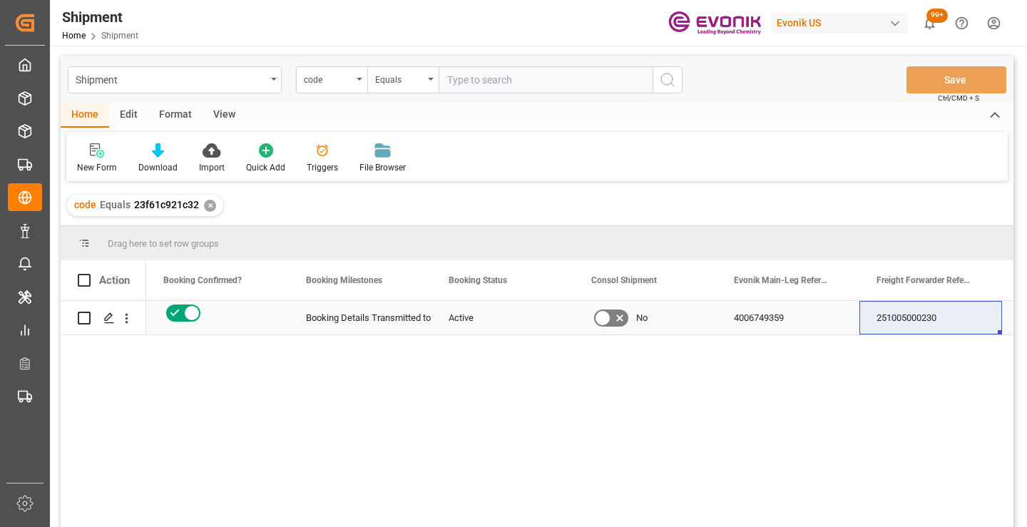
click at [898, 318] on div "251005000230" at bounding box center [931, 318] width 143 height 34
click at [210, 204] on div "✕" at bounding box center [210, 206] width 12 height 12
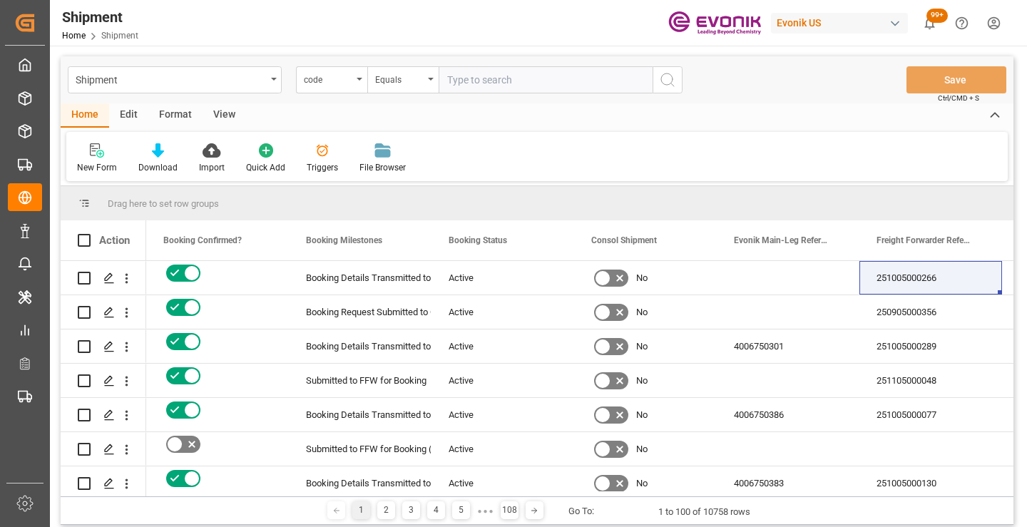
click at [534, 83] on input "text" at bounding box center [546, 79] width 214 height 27
paste input "7fe0ef3ad0c7"
type input "7fe0ef3ad0c7"
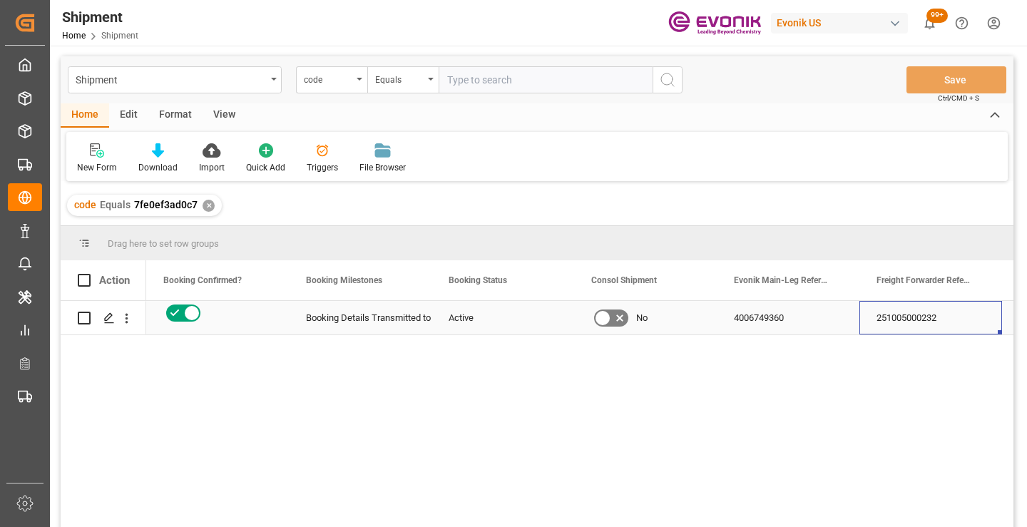
click at [918, 321] on div "251005000232" at bounding box center [931, 318] width 143 height 34
click at [208, 209] on div "✕" at bounding box center [209, 206] width 12 height 12
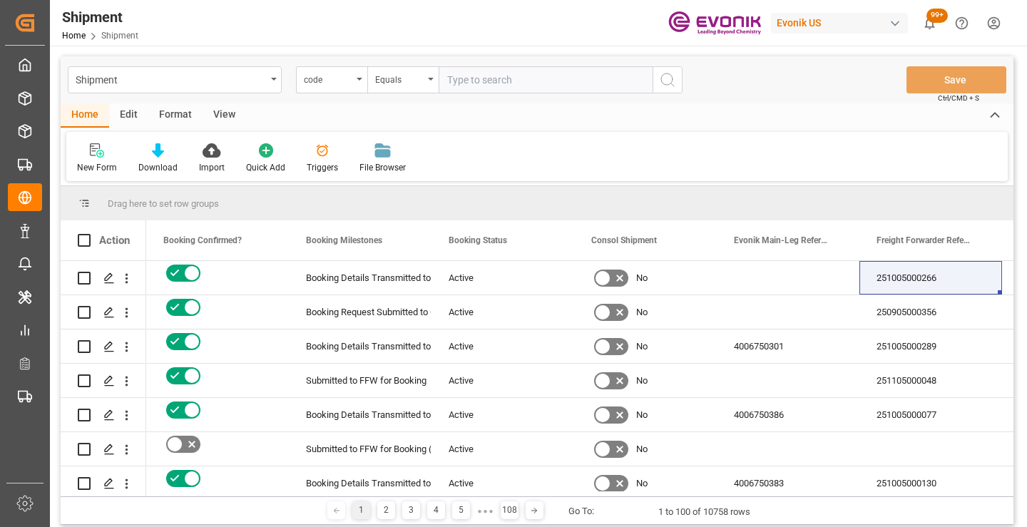
click at [521, 86] on input "text" at bounding box center [546, 79] width 214 height 27
paste input "7e2d9fd9a2de"
type input "7e2d9fd9a2de"
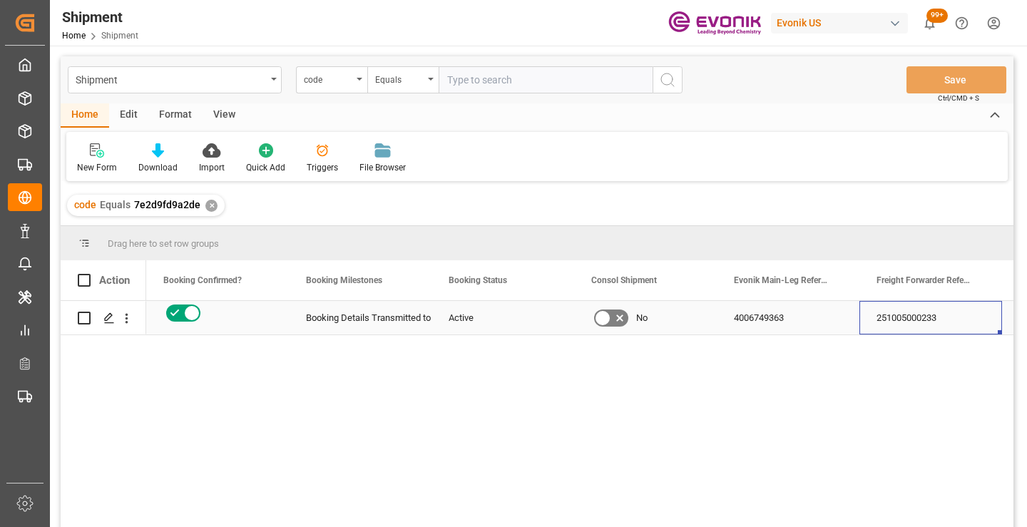
click at [905, 320] on div "251005000233" at bounding box center [931, 318] width 143 height 34
click at [206, 208] on div "✕" at bounding box center [211, 206] width 12 height 12
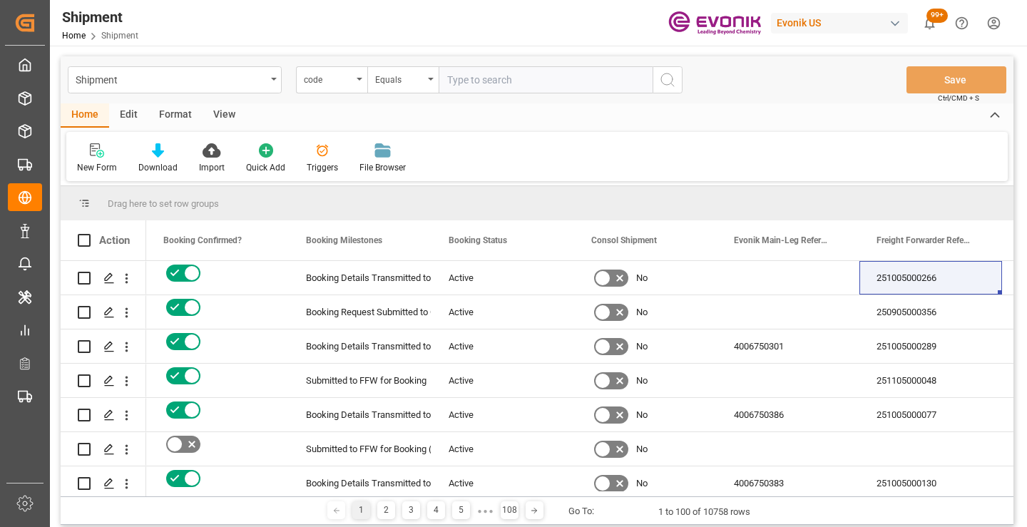
click at [524, 83] on input "text" at bounding box center [546, 79] width 214 height 27
paste input "cc3eb4f4870e"
type input "cc3eb4f4870e"
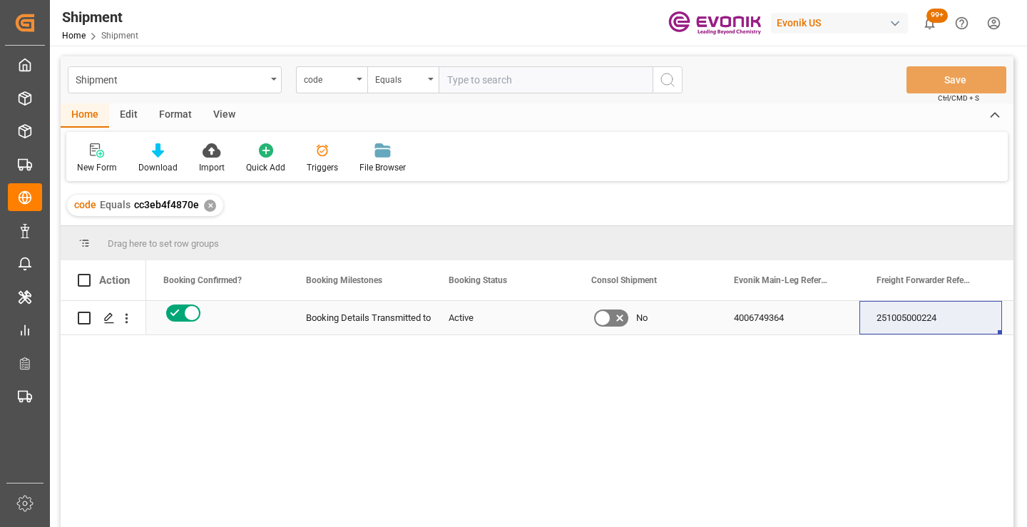
click at [919, 318] on div "251005000224" at bounding box center [931, 318] width 143 height 34
click at [205, 209] on div "✕" at bounding box center [210, 206] width 12 height 12
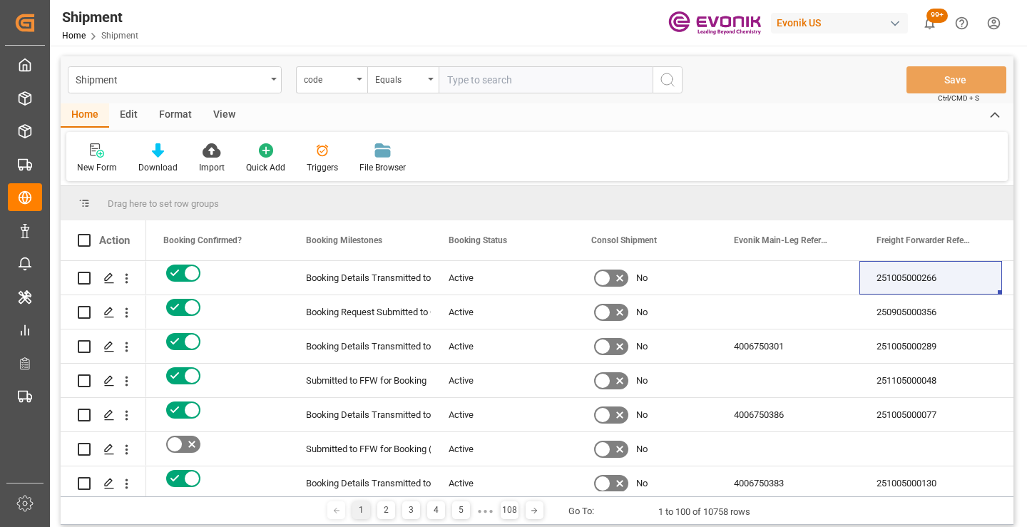
click at [499, 86] on input "text" at bounding box center [546, 79] width 214 height 27
paste input "6e6c54e1095d"
type input "6e6c54e1095d"
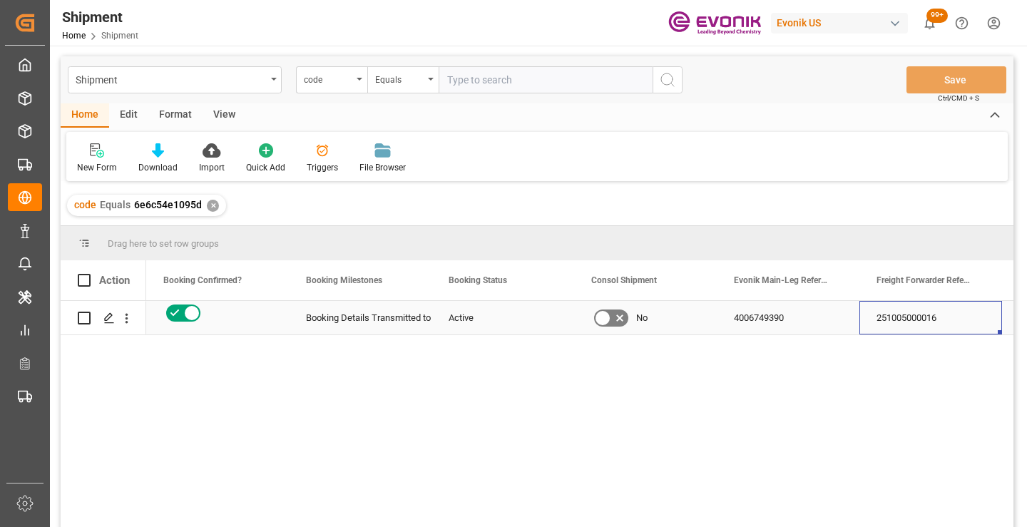
click at [888, 315] on div "251005000016" at bounding box center [931, 318] width 143 height 34
click at [205, 200] on div "code Equals 6e6c54e1095d ✕" at bounding box center [146, 205] width 159 height 21
click at [208, 210] on div "✕" at bounding box center [213, 206] width 12 height 12
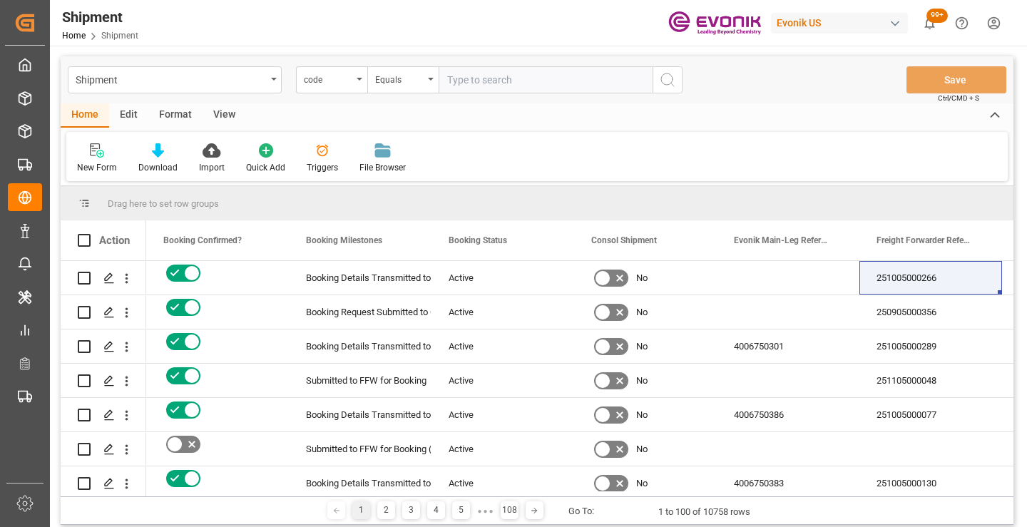
click at [499, 81] on input "text" at bounding box center [546, 79] width 214 height 27
paste input "748ba4eec284"
type input "748ba4eec284"
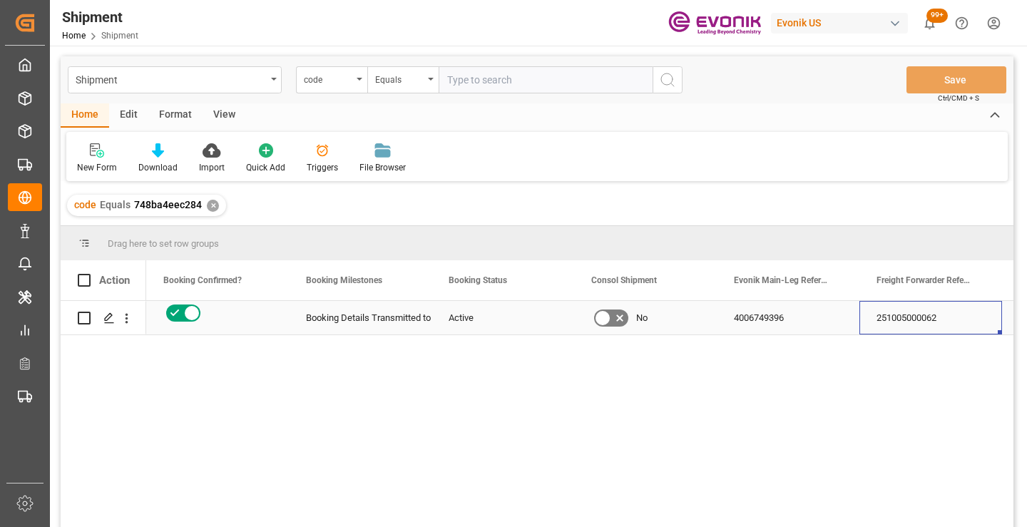
click at [888, 319] on div "251005000062" at bounding box center [931, 318] width 143 height 34
click at [210, 206] on div "✕" at bounding box center [213, 206] width 12 height 12
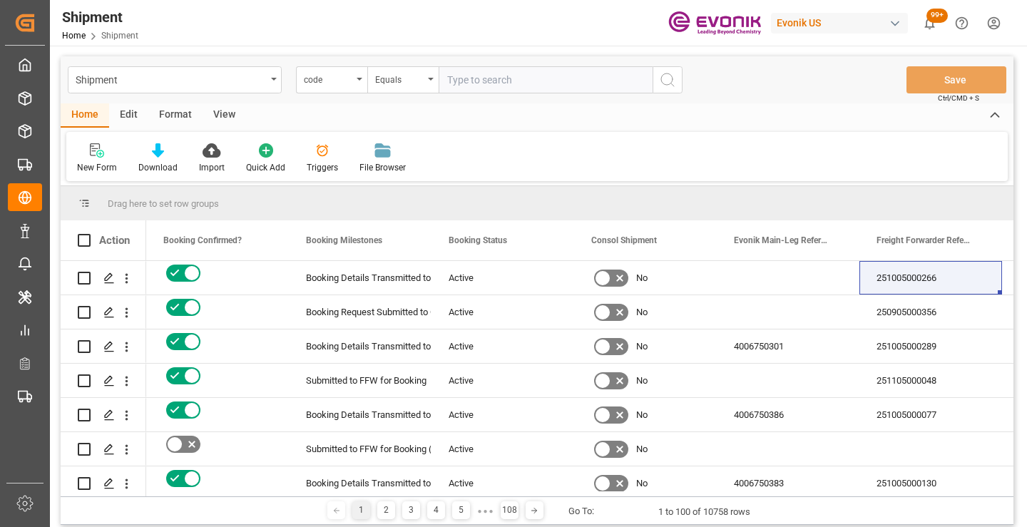
click at [502, 80] on input "text" at bounding box center [546, 79] width 214 height 27
paste input "ef90ee9c73b6"
type input "ef90ee9c73b6"
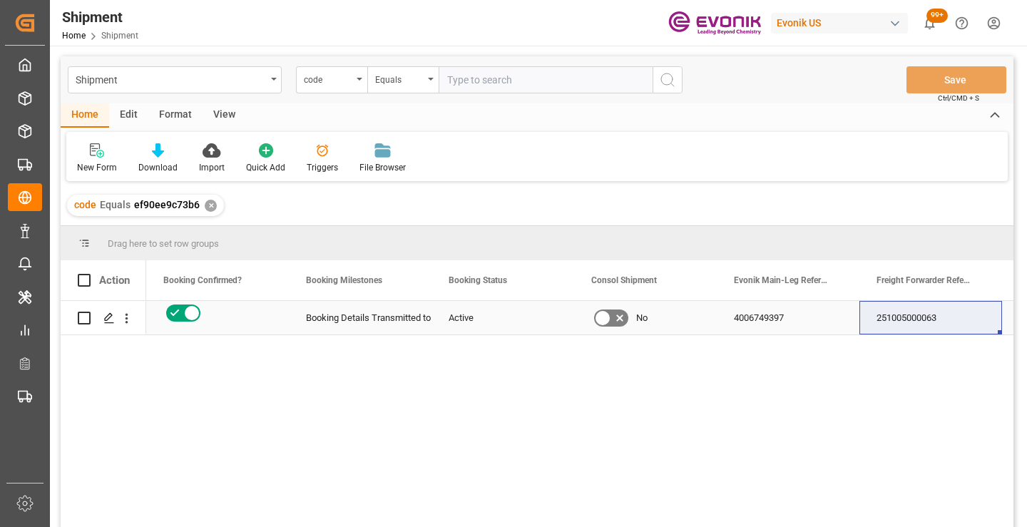
click at [913, 318] on div "251005000063" at bounding box center [931, 318] width 143 height 34
click at [207, 206] on div "✕" at bounding box center [211, 206] width 12 height 12
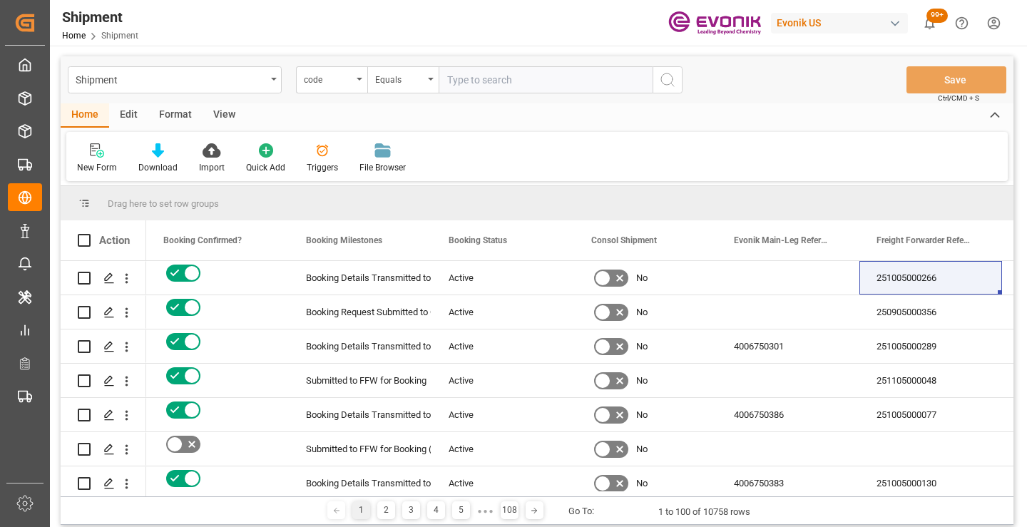
click at [491, 87] on input "text" at bounding box center [546, 79] width 214 height 27
paste input "062f7fb0bfda"
type input "062f7fb0bfda"
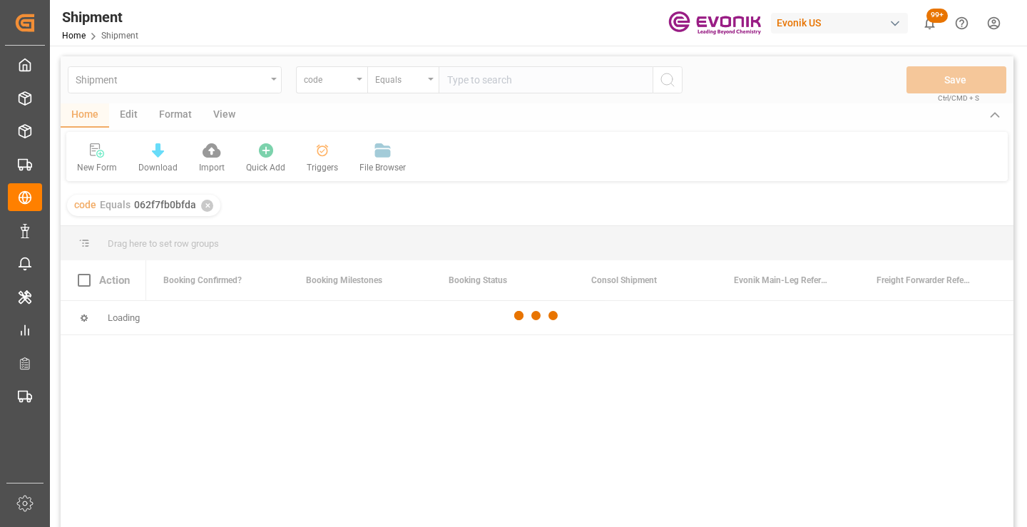
scroll to position [0, 571]
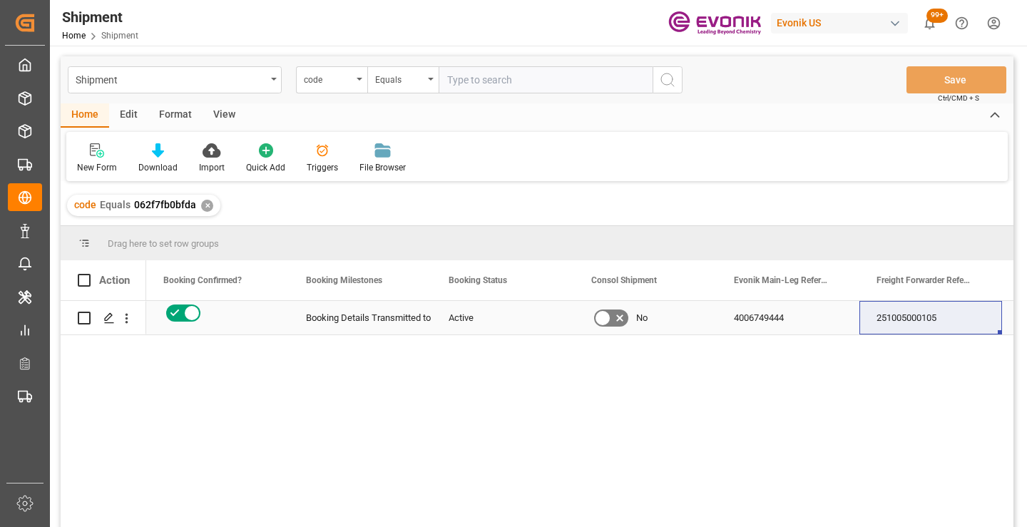
click at [903, 324] on div "251005000105" at bounding box center [931, 318] width 143 height 34
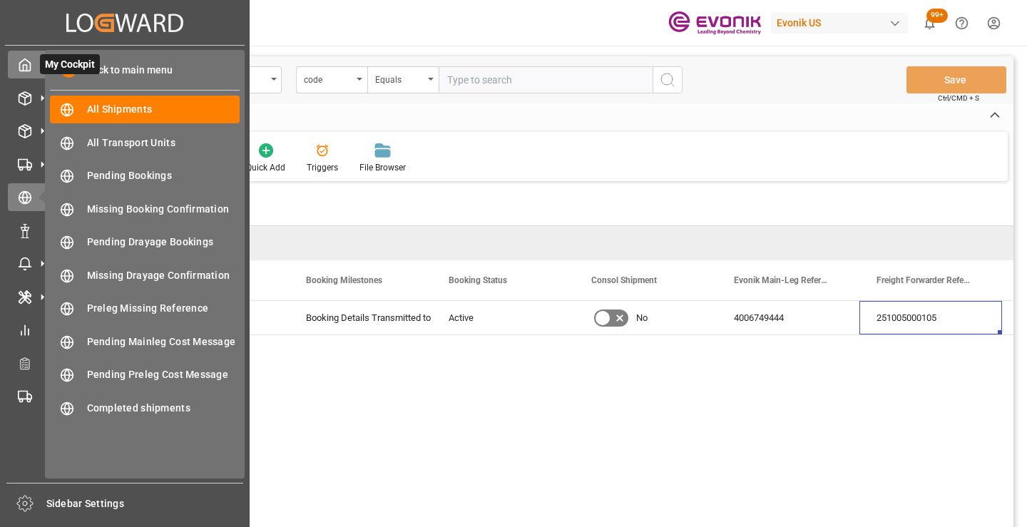
click at [28, 66] on icon at bounding box center [25, 65] width 14 height 14
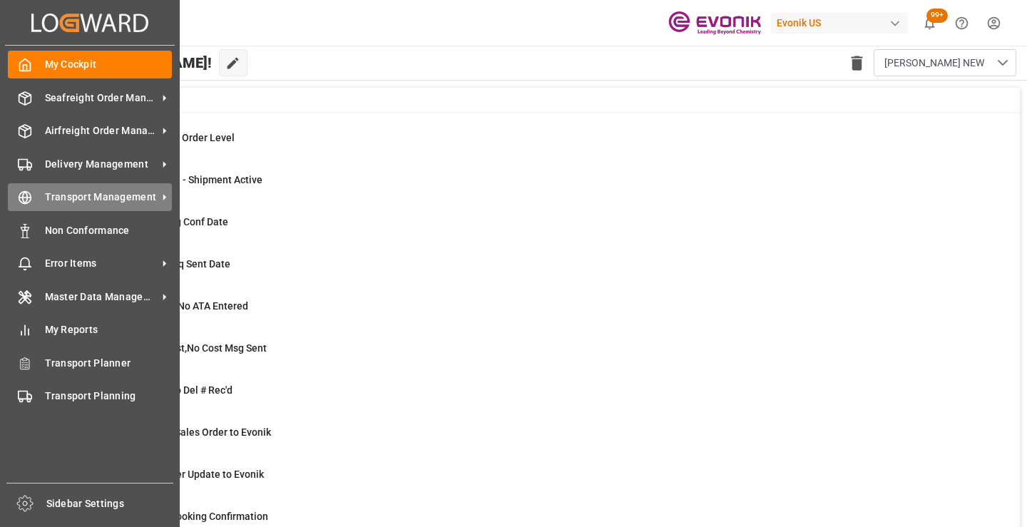
click at [19, 199] on circle at bounding box center [25, 198] width 12 height 12
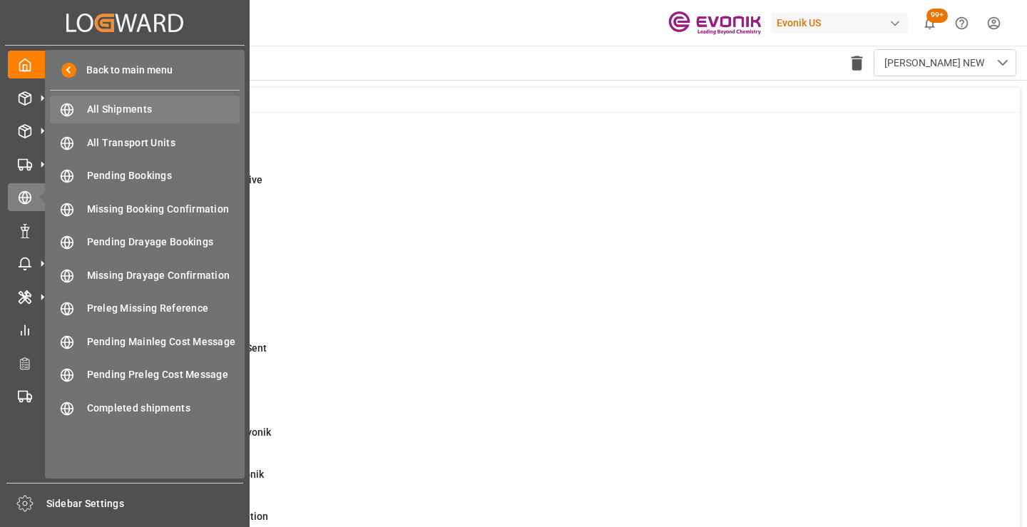
click at [116, 106] on span "All Shipments" at bounding box center [163, 109] width 153 height 15
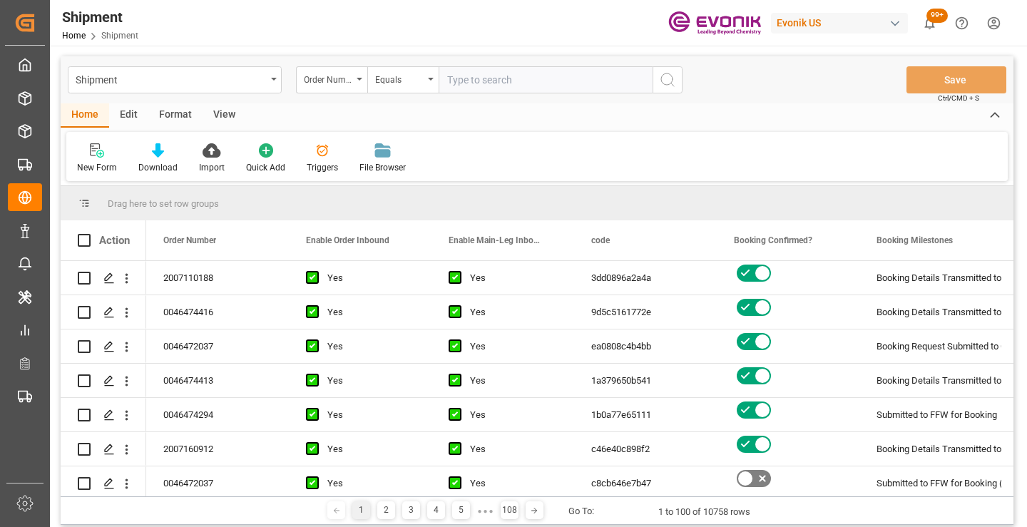
click at [170, 110] on div "Format" at bounding box center [175, 115] width 54 height 24
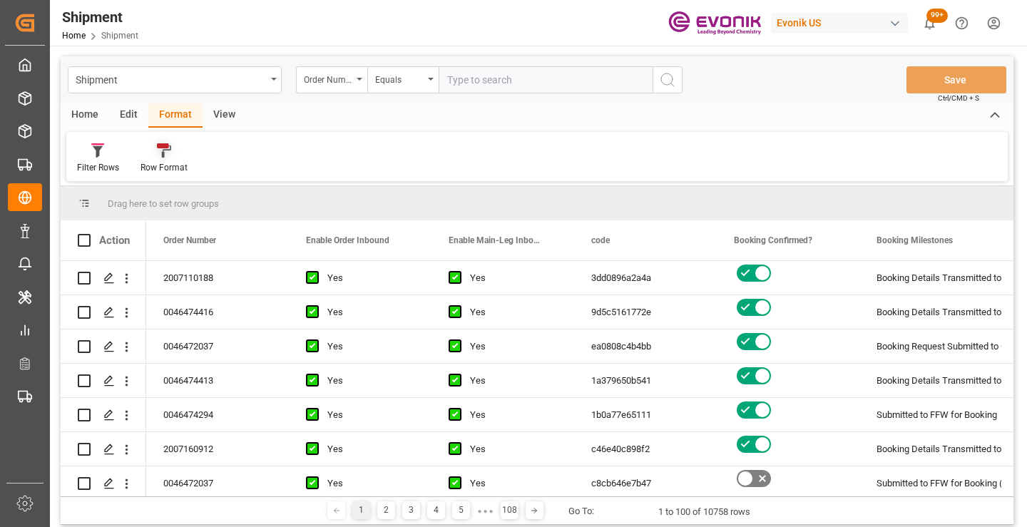
click at [166, 147] on icon at bounding box center [163, 145] width 12 height 5
click at [101, 146] on icon at bounding box center [98, 151] width 10 height 11
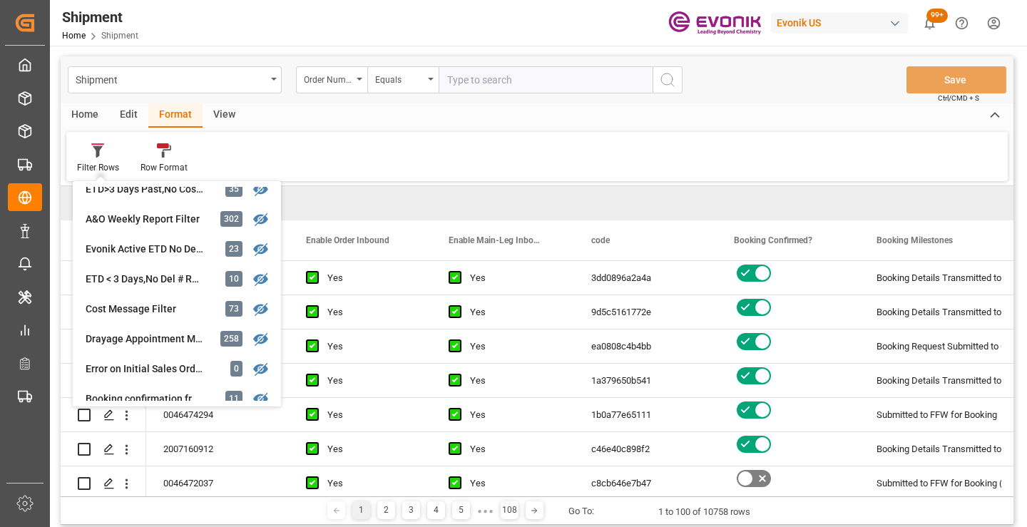
scroll to position [1524, 0]
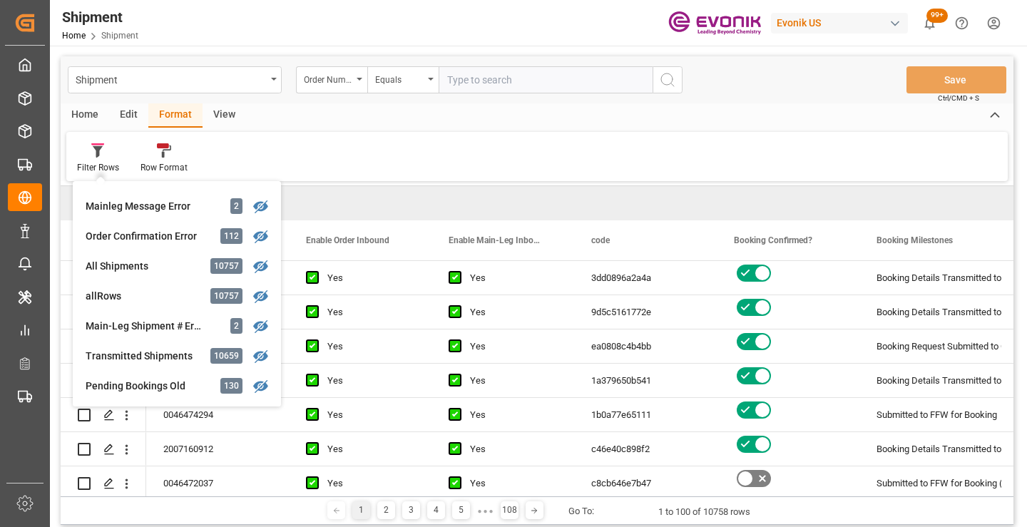
click at [261, 157] on div "Filter Rows Deactivated EDI - Shipment Active 0 Evonik Original Documents 39 Ev…" at bounding box center [537, 156] width 942 height 49
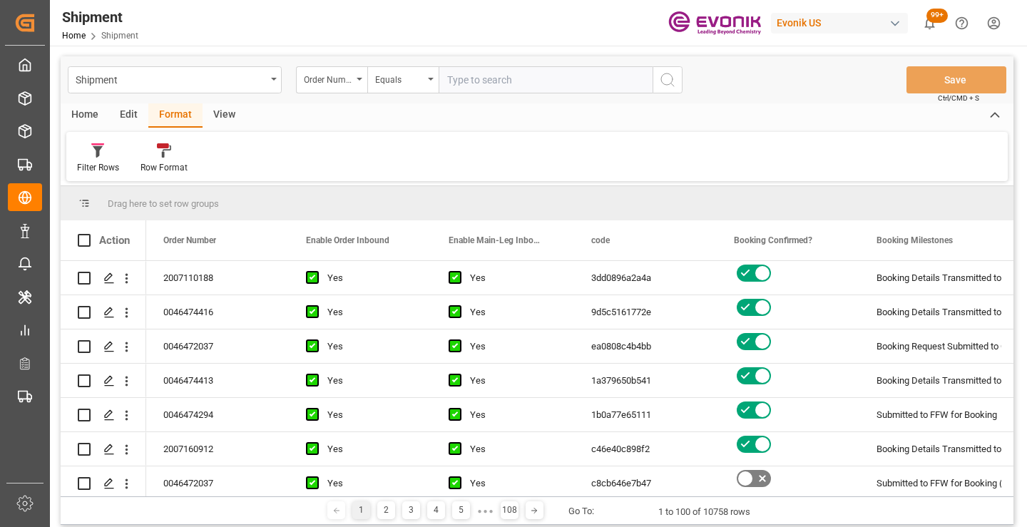
click at [83, 123] on div "Home" at bounding box center [85, 115] width 49 height 24
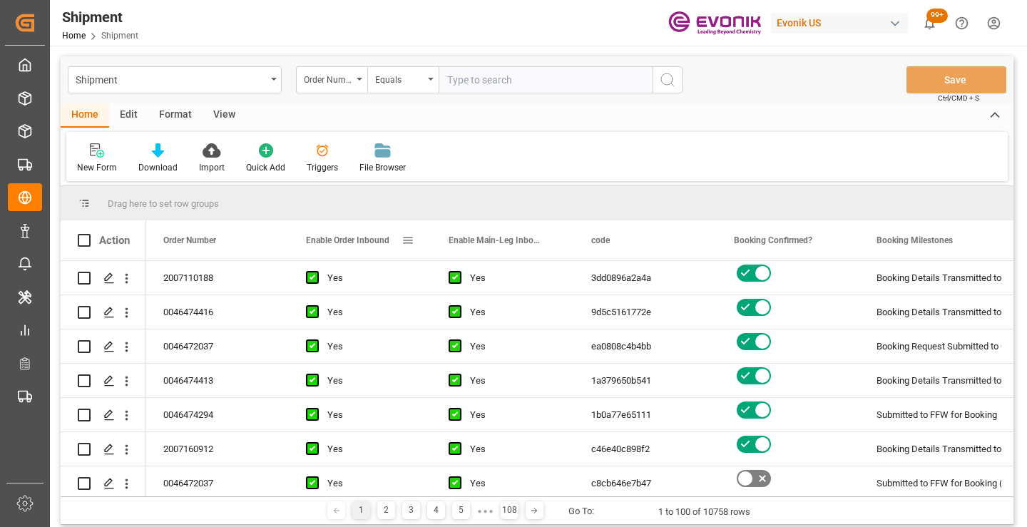
click at [410, 245] on span at bounding box center [408, 240] width 13 height 13
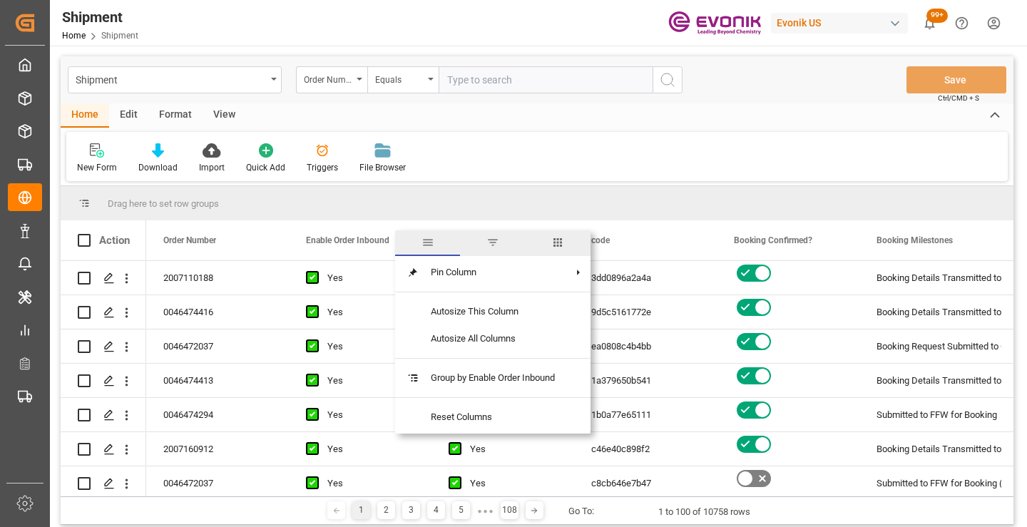
click at [557, 249] on span "columns" at bounding box center [558, 242] width 13 height 13
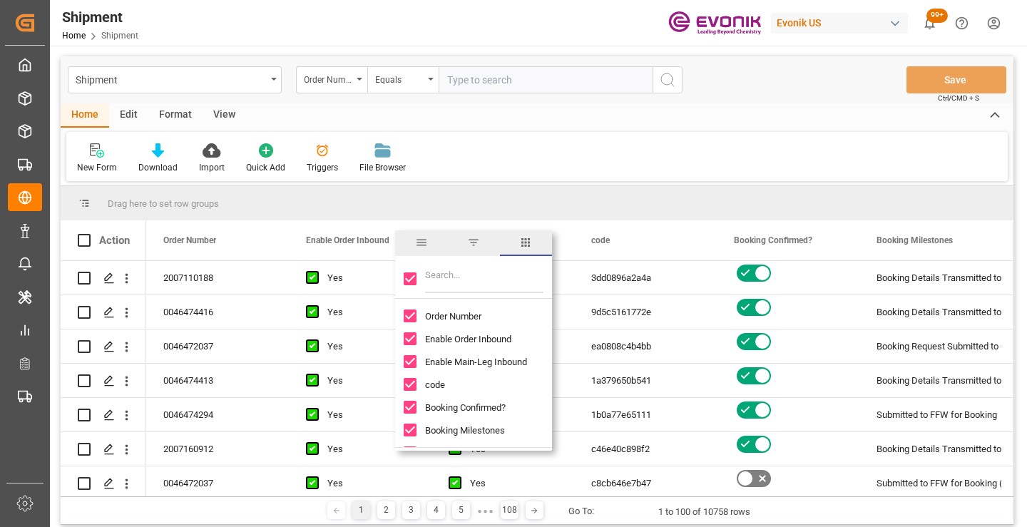
click at [415, 279] on input "Toggle Select All Columns" at bounding box center [410, 279] width 13 height 13
checkbox input "false"
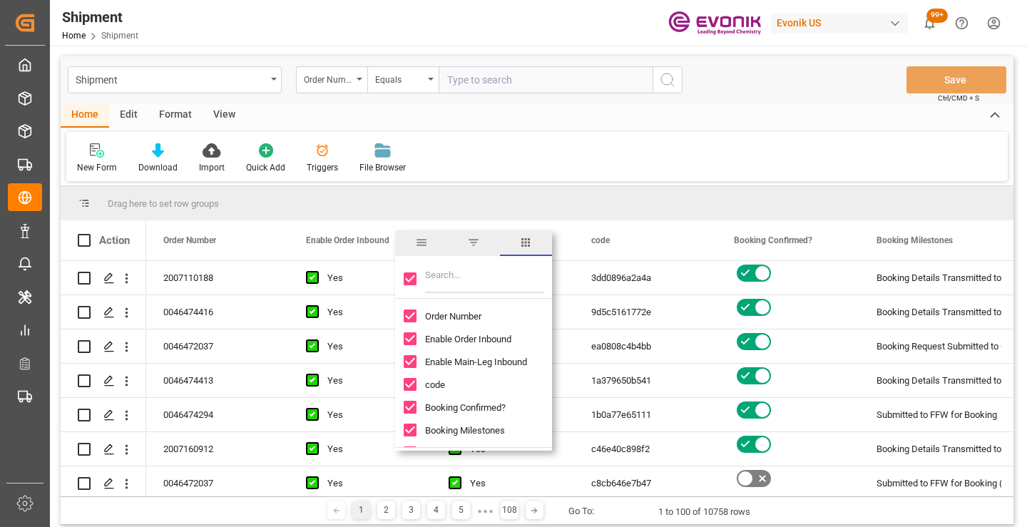
checkbox input "false"
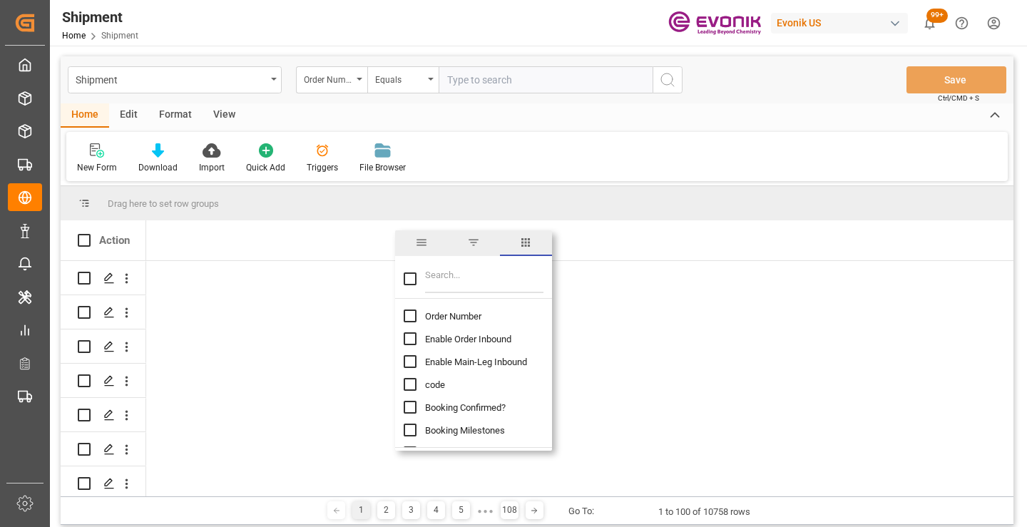
click at [440, 279] on input "Filter Columns Input" at bounding box center [484, 279] width 118 height 29
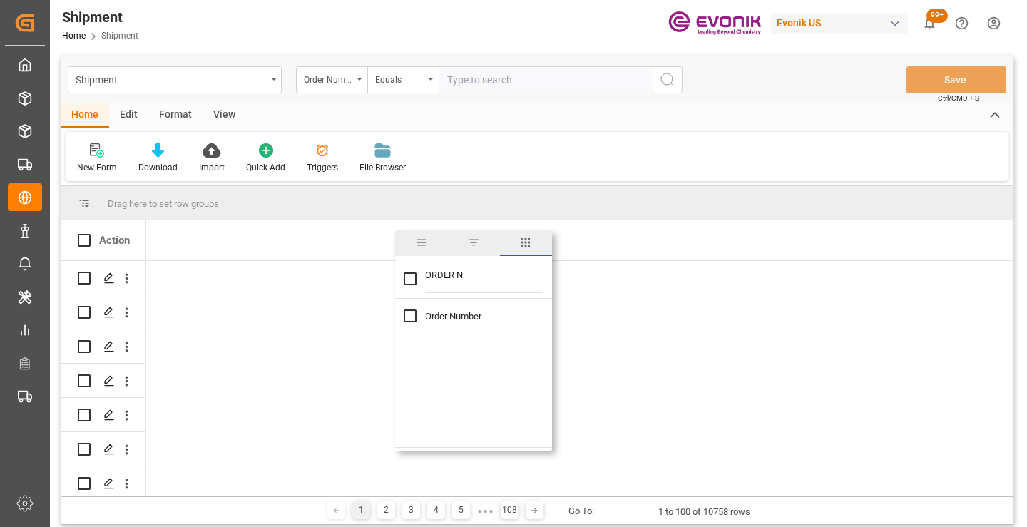
type input "ORDER N"
click at [440, 319] on span "Order Number" at bounding box center [453, 316] width 56 height 11
checkbox input "true"
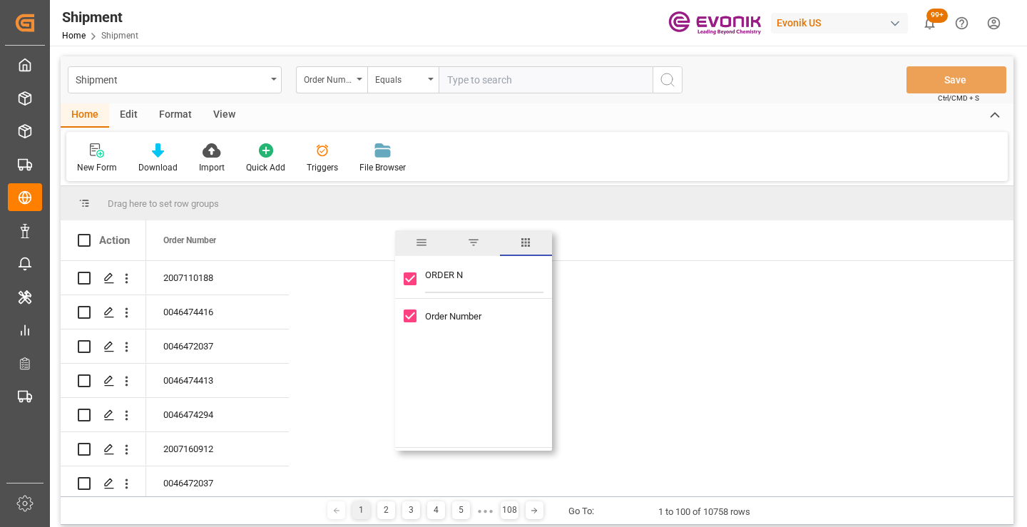
drag, startPoint x: 471, startPoint y: 280, endPoint x: 400, endPoint y: 280, distance: 71.3
click at [400, 280] on div "ORDER N" at bounding box center [473, 279] width 157 height 40
type input "BOOKING"
checkbox input "false"
type input "BOOKING N"
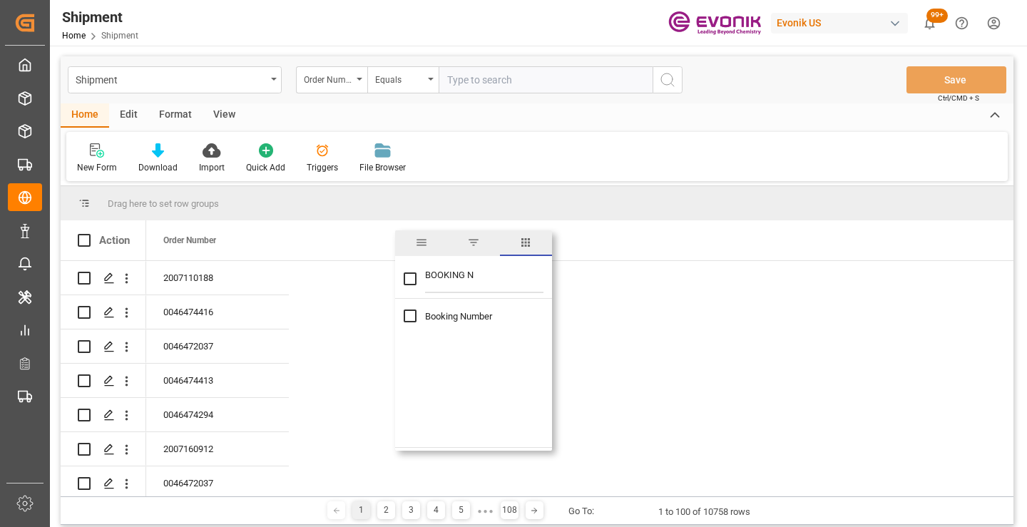
click at [435, 315] on span "Booking Number" at bounding box center [458, 316] width 67 height 11
checkbox input "true"
drag, startPoint x: 483, startPoint y: 277, endPoint x: 400, endPoint y: 277, distance: 82.8
click at [400, 277] on div "BOOKING N" at bounding box center [473, 279] width 157 height 40
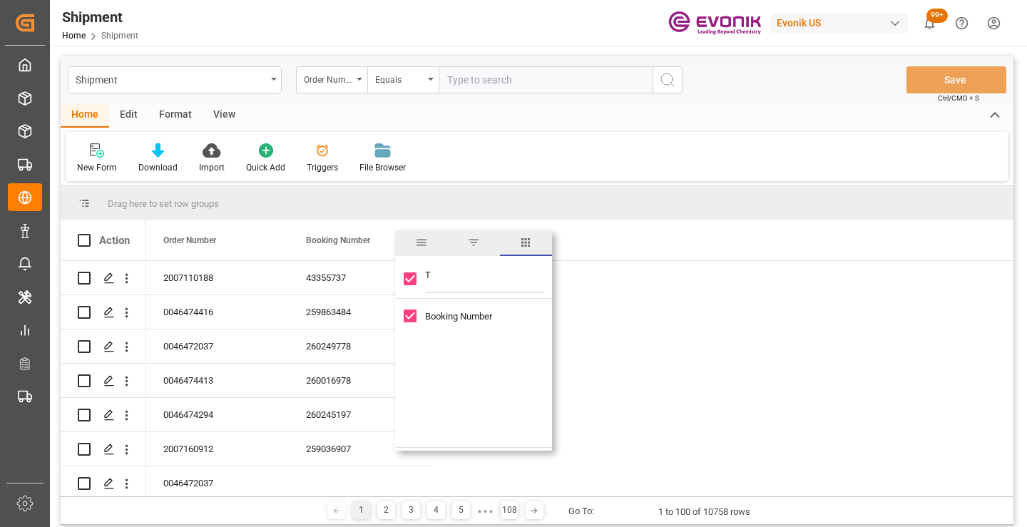
type input "TR"
checkbox input "false"
type input "TRANSLA"
click at [490, 315] on span "Mode Of Transport Translation" at bounding box center [487, 316] width 124 height 11
checkbox input "false"
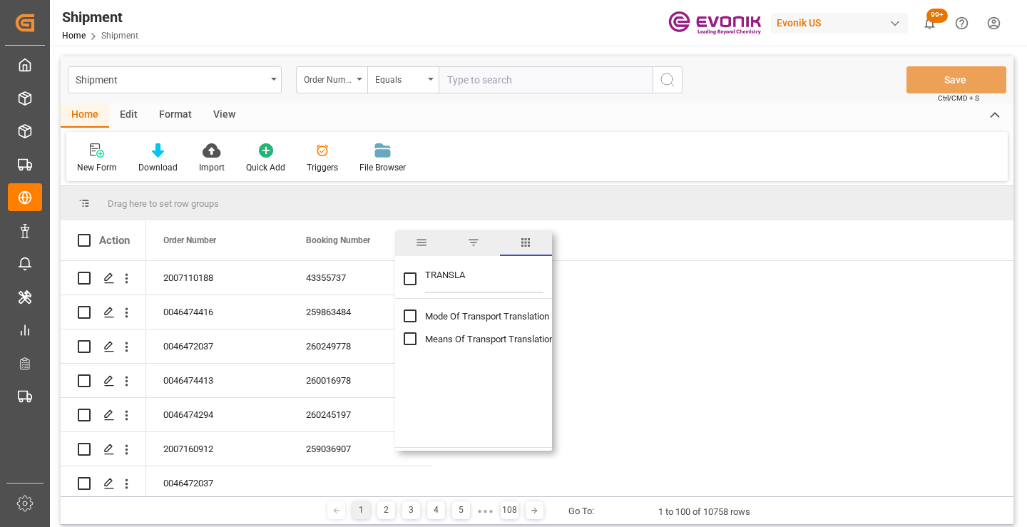
checkbox input "true"
drag, startPoint x: 473, startPoint y: 280, endPoint x: 405, endPoint y: 280, distance: 67.8
click at [405, 280] on div "TRANSLA" at bounding box center [473, 279] width 157 height 40
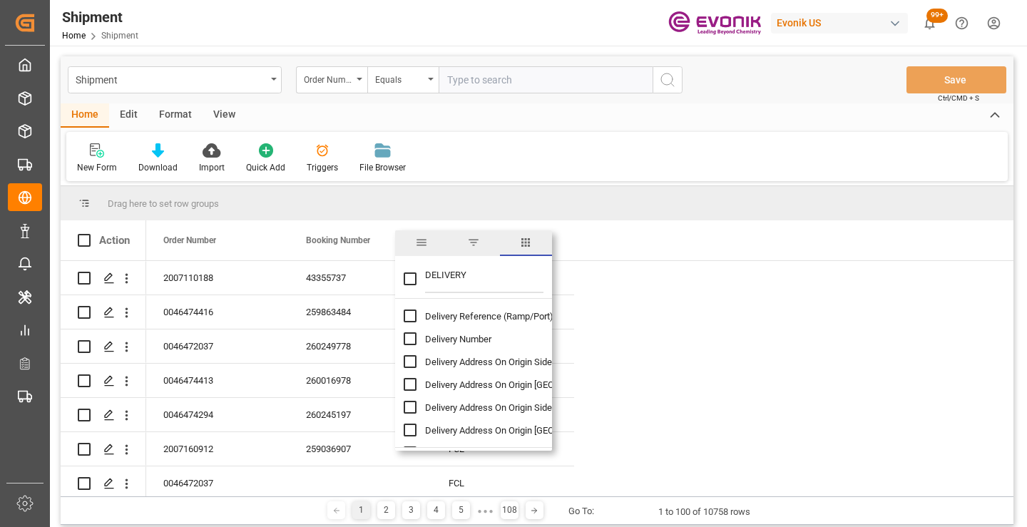
type input "DELIVERY"
click at [459, 340] on span "Delivery Number" at bounding box center [458, 339] width 66 height 11
checkbox input "false"
checkbox input "true"
drag, startPoint x: 470, startPoint y: 272, endPoint x: 417, endPoint y: 272, distance: 53.5
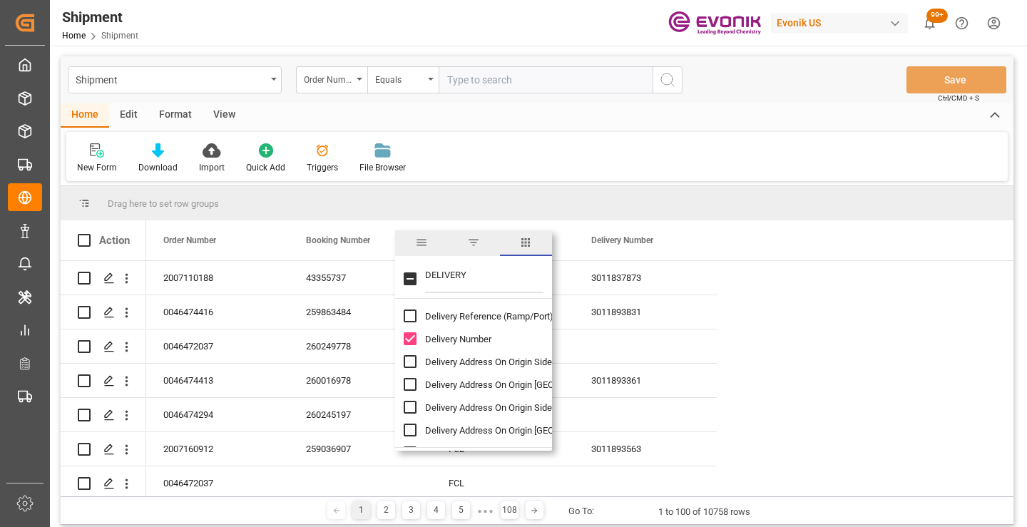
click at [417, 272] on div "DELIVERY" at bounding box center [473, 279] width 157 height 40
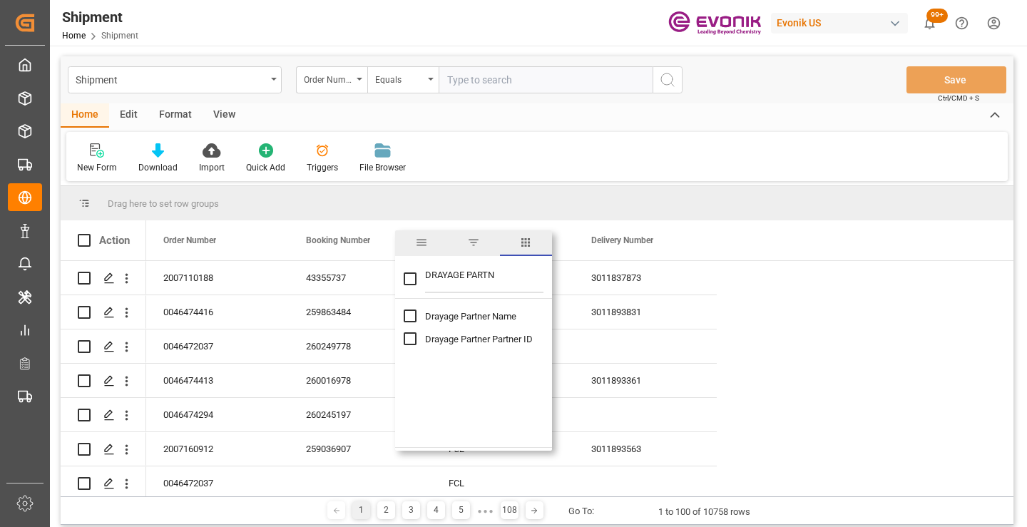
type input "DRAYAGE PARTN"
click at [457, 320] on span "Drayage Partner Name" at bounding box center [470, 316] width 91 height 11
checkbox input "false"
checkbox input "true"
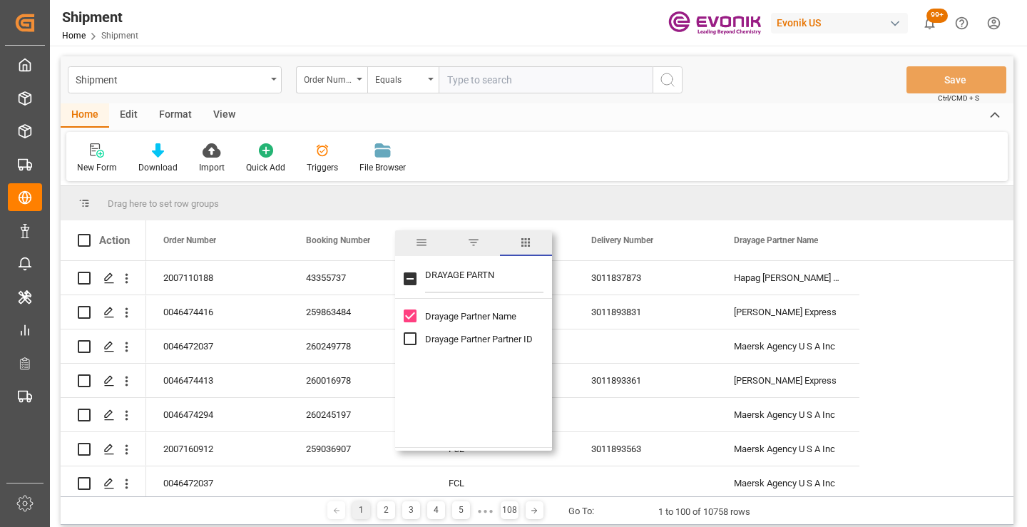
drag, startPoint x: 502, startPoint y: 279, endPoint x: 395, endPoint y: 283, distance: 106.4
click at [395, 283] on div "DRAYAGE PARTN" at bounding box center [473, 279] width 157 height 40
type input "CARGO CUT"
click at [469, 315] on span "Cargo Cutoff Date" at bounding box center [461, 316] width 73 height 11
checkbox input "true"
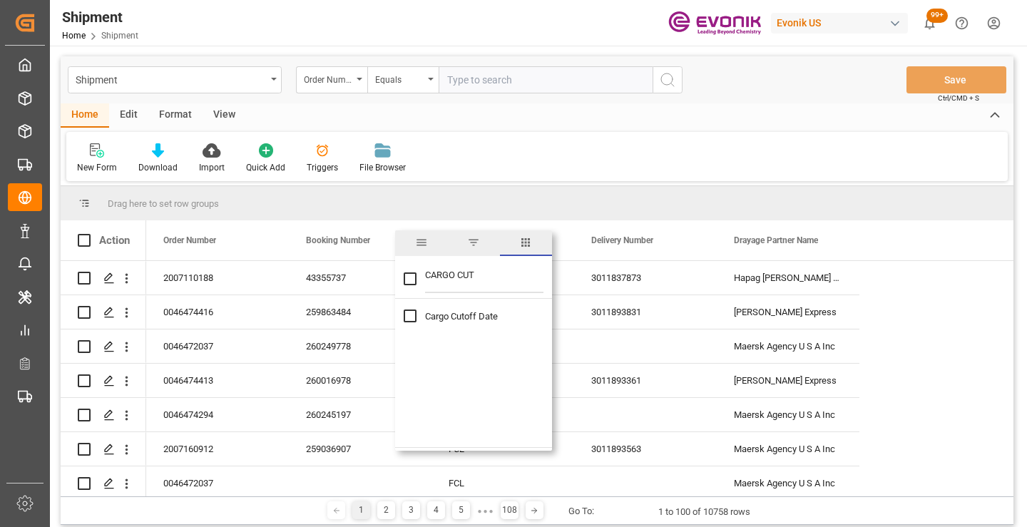
checkbox input "true"
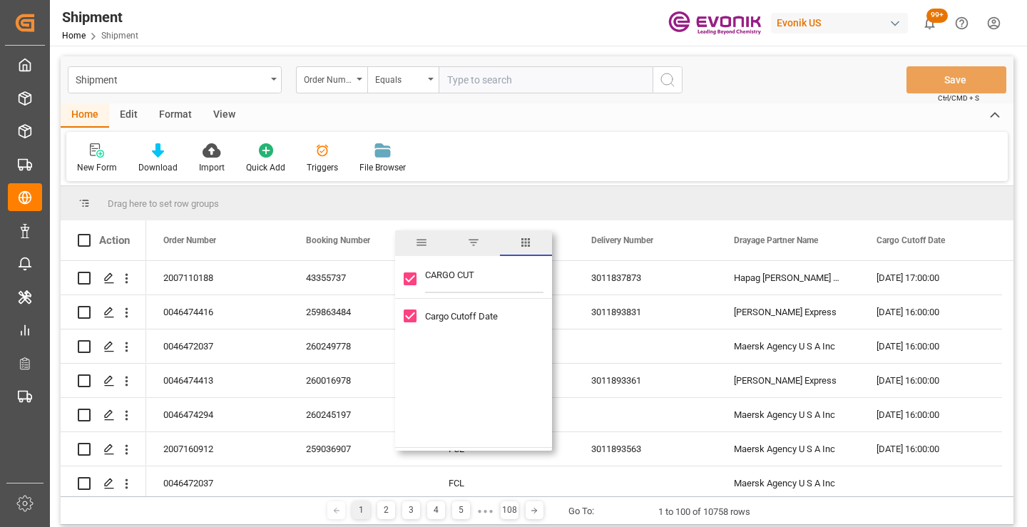
click at [449, 281] on input "CARGO CUT" at bounding box center [484, 279] width 118 height 29
drag, startPoint x: 472, startPoint y: 281, endPoint x: 413, endPoint y: 281, distance: 59.2
click at [413, 281] on div "CARGO CUT" at bounding box center [473, 279] width 157 height 40
drag, startPoint x: 482, startPoint y: 270, endPoint x: 409, endPoint y: 271, distance: 72.8
click at [409, 271] on div "CARGO CUT" at bounding box center [473, 279] width 157 height 40
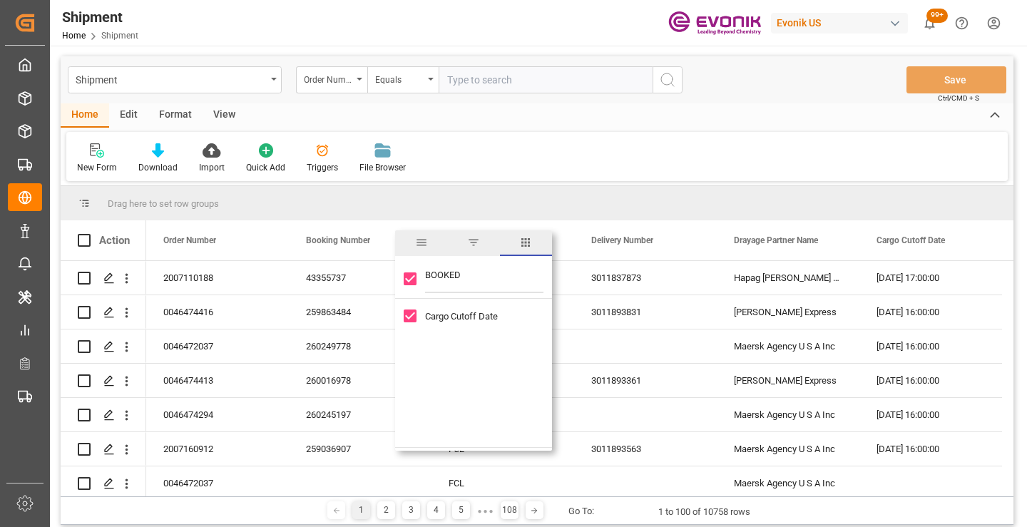
type input "BOOKED"
checkbox input "false"
type input "BOOKED TI"
click at [467, 320] on span "Booked Timeslot" at bounding box center [459, 316] width 68 height 11
checkbox input "true"
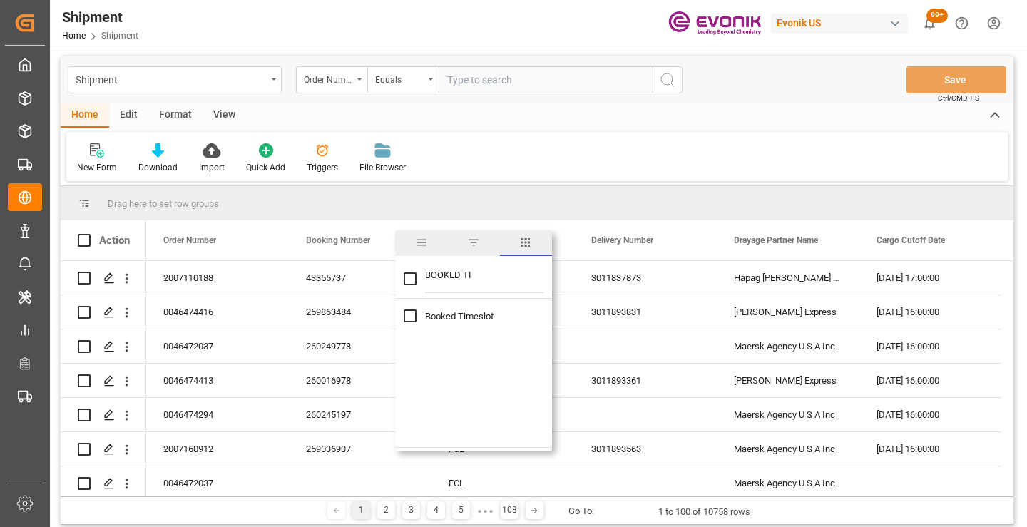
checkbox input "true"
drag, startPoint x: 477, startPoint y: 275, endPoint x: 410, endPoint y: 275, distance: 67.1
click at [410, 275] on div "BOOKED TI" at bounding box center [473, 279] width 157 height 40
type input "BUSINESS L"
checkbox input "false"
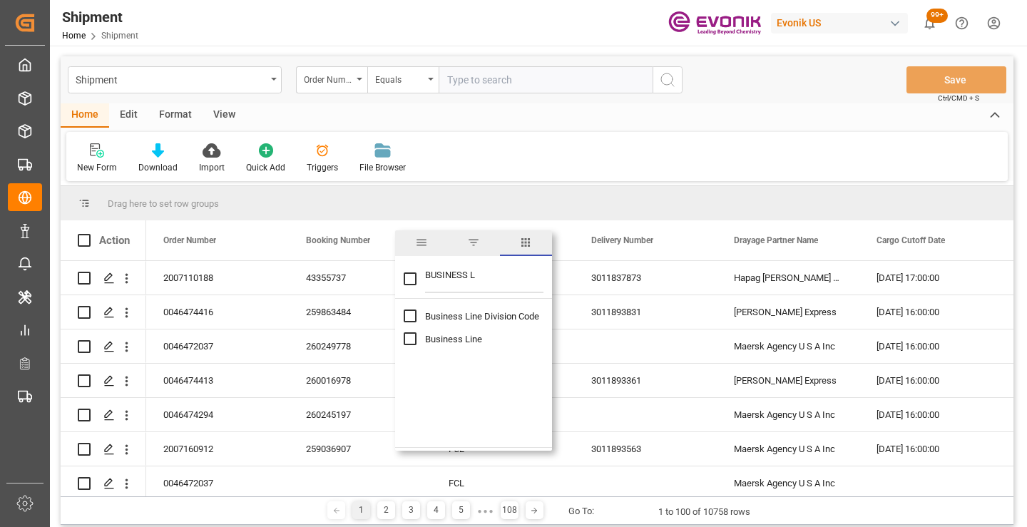
type input "BUSINESS L"
click at [447, 340] on span "Business Line" at bounding box center [453, 339] width 57 height 11
checkbox input "false"
checkbox input "true"
drag, startPoint x: 486, startPoint y: 278, endPoint x: 415, endPoint y: 278, distance: 70.6
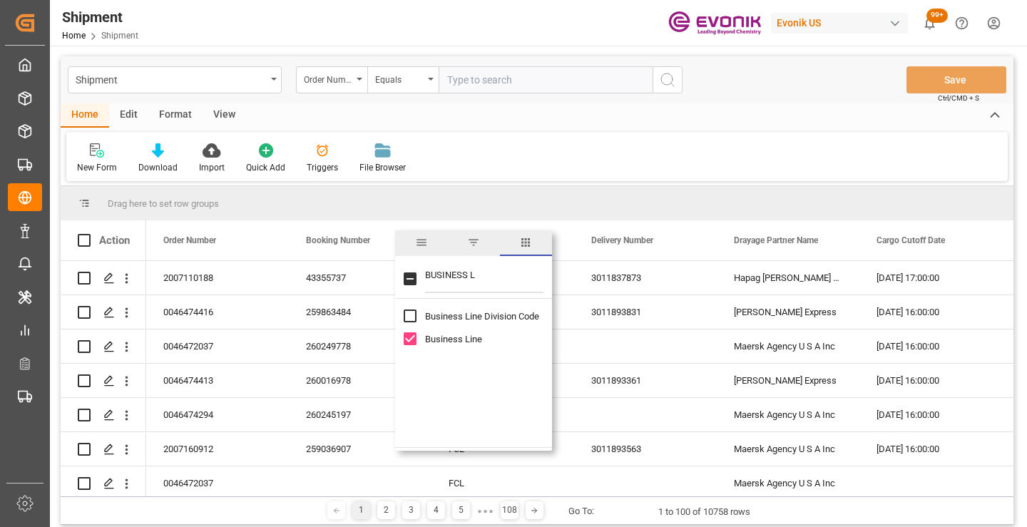
click at [415, 278] on div "BUSINESS L" at bounding box center [473, 279] width 157 height 40
type input "SHIP FROM PA"
click at [456, 314] on span "Ship From Partner ID" at bounding box center [466, 316] width 83 height 11
checkbox input "true"
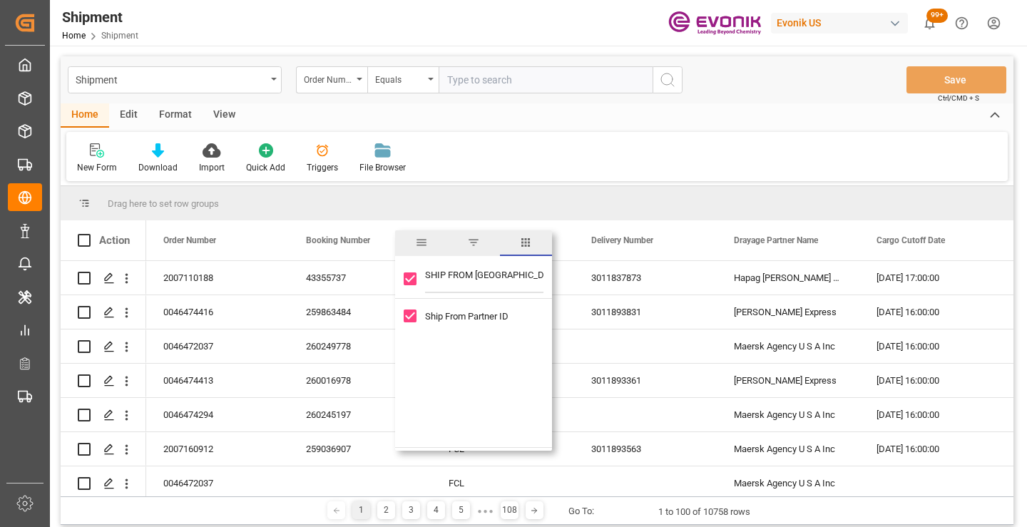
click at [485, 278] on input "SHIP FROM PA" at bounding box center [484, 279] width 118 height 29
type input "SHIP FROM NA"
checkbox input "false"
type input "SHIP FROM NA"
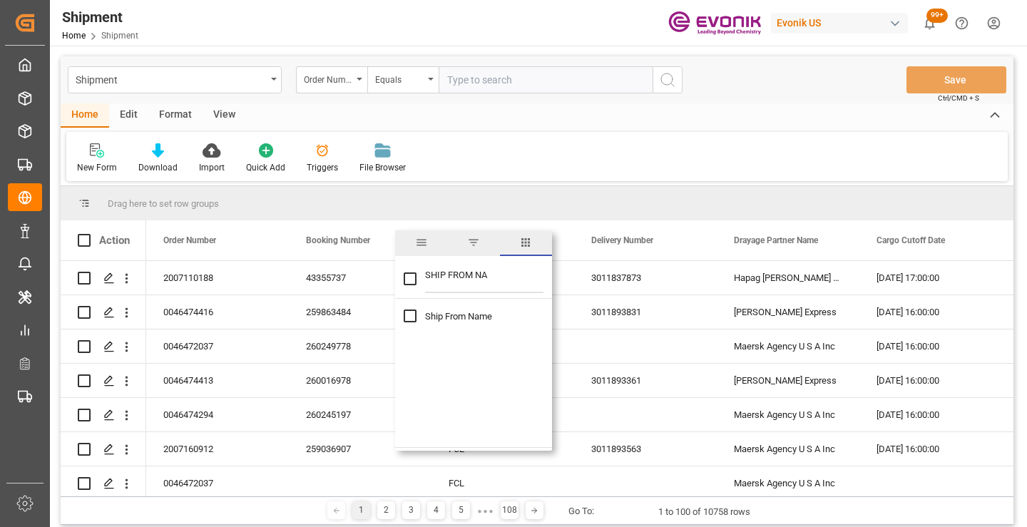
click at [475, 316] on span "Ship From Name" at bounding box center [458, 316] width 67 height 11
checkbox input "true"
click at [483, 275] on input "SHIP FROM NA" at bounding box center [484, 279] width 118 height 29
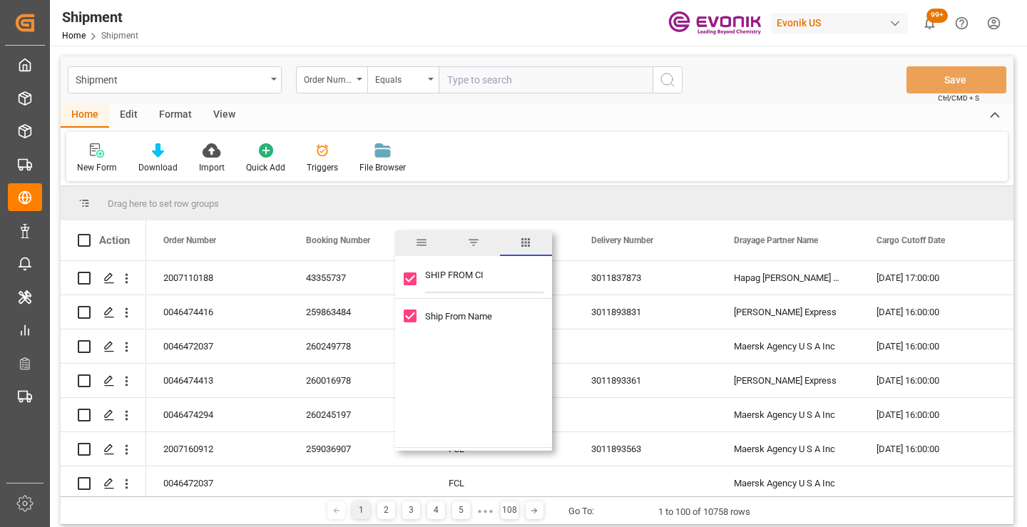
type input "SHIP FROM CIT"
checkbox input "false"
type input "SHIP FROM CIT"
click at [479, 315] on span "Ship From City" at bounding box center [490, 316] width 130 height 11
checkbox input "true"
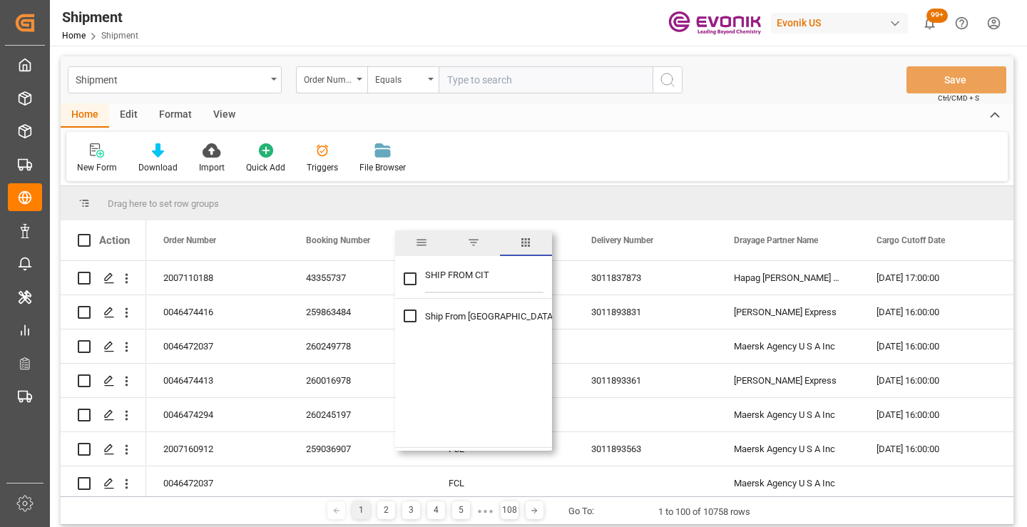
checkbox input "true"
drag, startPoint x: 504, startPoint y: 277, endPoint x: 406, endPoint y: 281, distance: 98.6
click at [406, 281] on div "SHIP FROM CIT" at bounding box center [473, 279] width 157 height 40
type input "DELIVERIES"
checkbox input "false"
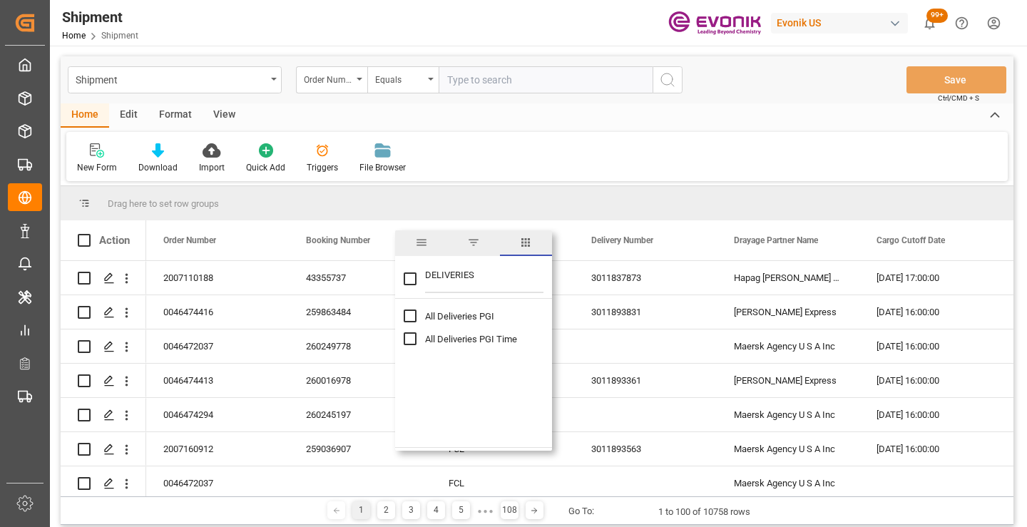
type input "DELIVERIES"
click at [439, 316] on span "All Deliveries PGI" at bounding box center [459, 316] width 69 height 11
checkbox input "false"
checkbox input "true"
click at [464, 340] on span "All Deliveries PGI Time" at bounding box center [471, 339] width 92 height 11
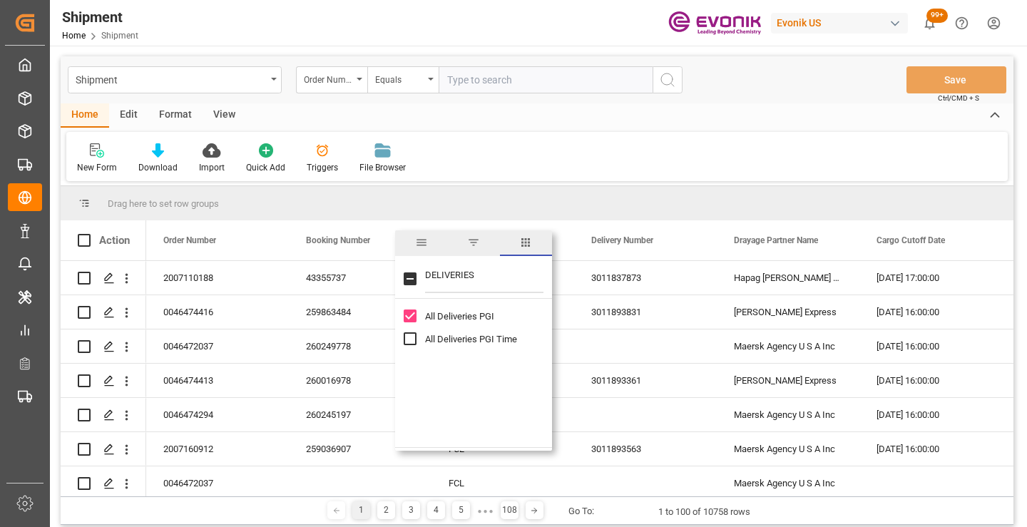
checkbox input "true"
click at [649, 139] on div "New Form Download Import Quick Add Triggers File Browser" at bounding box center [537, 156] width 942 height 49
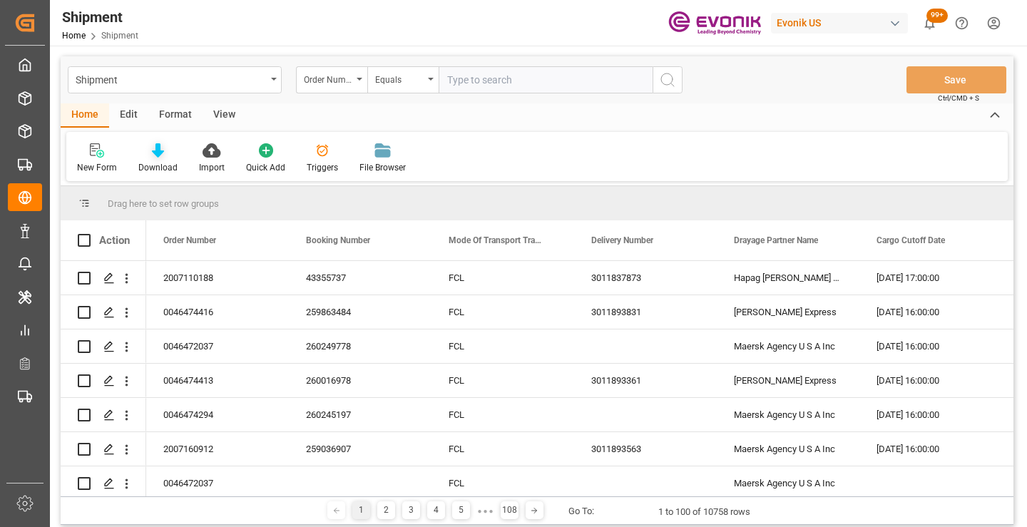
click at [158, 149] on icon at bounding box center [158, 150] width 12 height 14
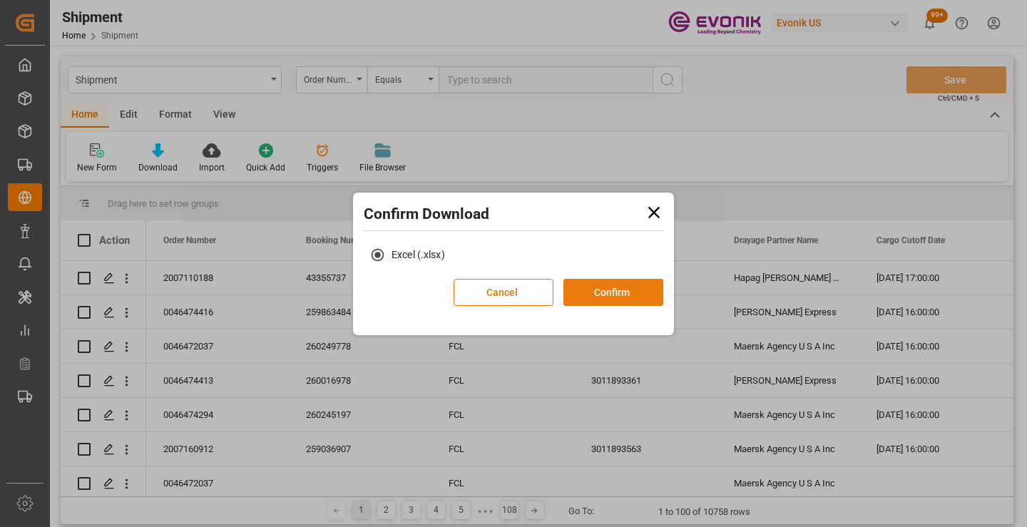
click at [611, 291] on button "Confirm" at bounding box center [614, 292] width 100 height 27
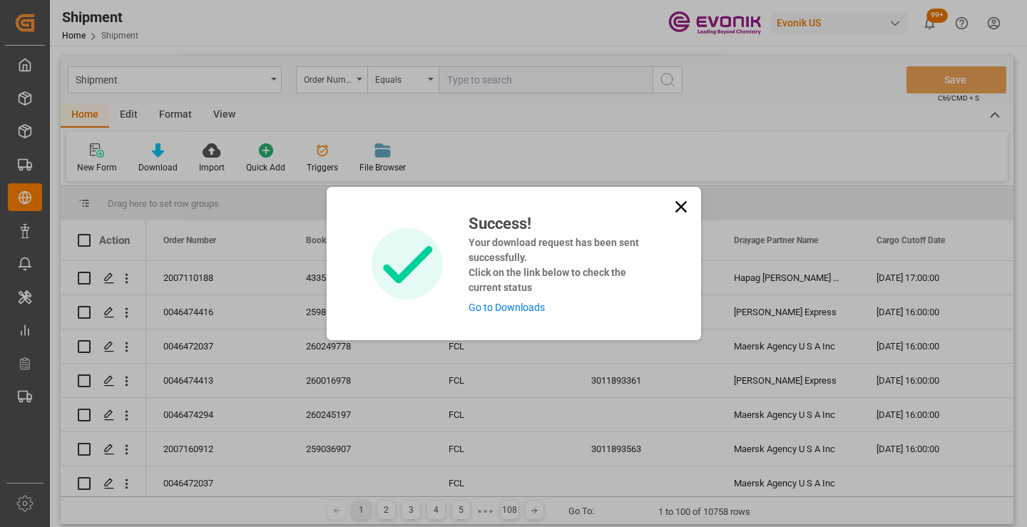
click at [519, 307] on link "Go to Downloads" at bounding box center [507, 307] width 76 height 11
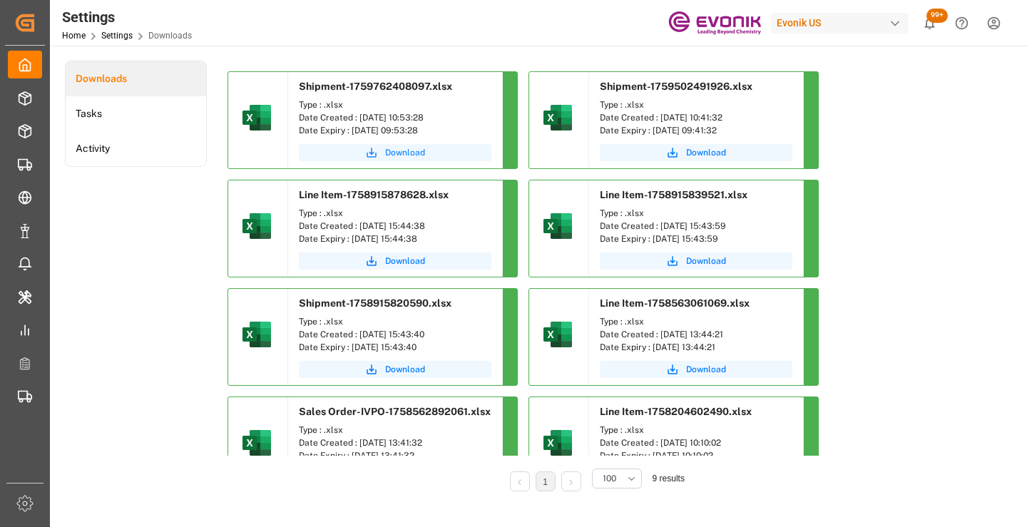
click at [413, 152] on span "Download" at bounding box center [405, 152] width 40 height 13
